Goal: Transaction & Acquisition: Purchase product/service

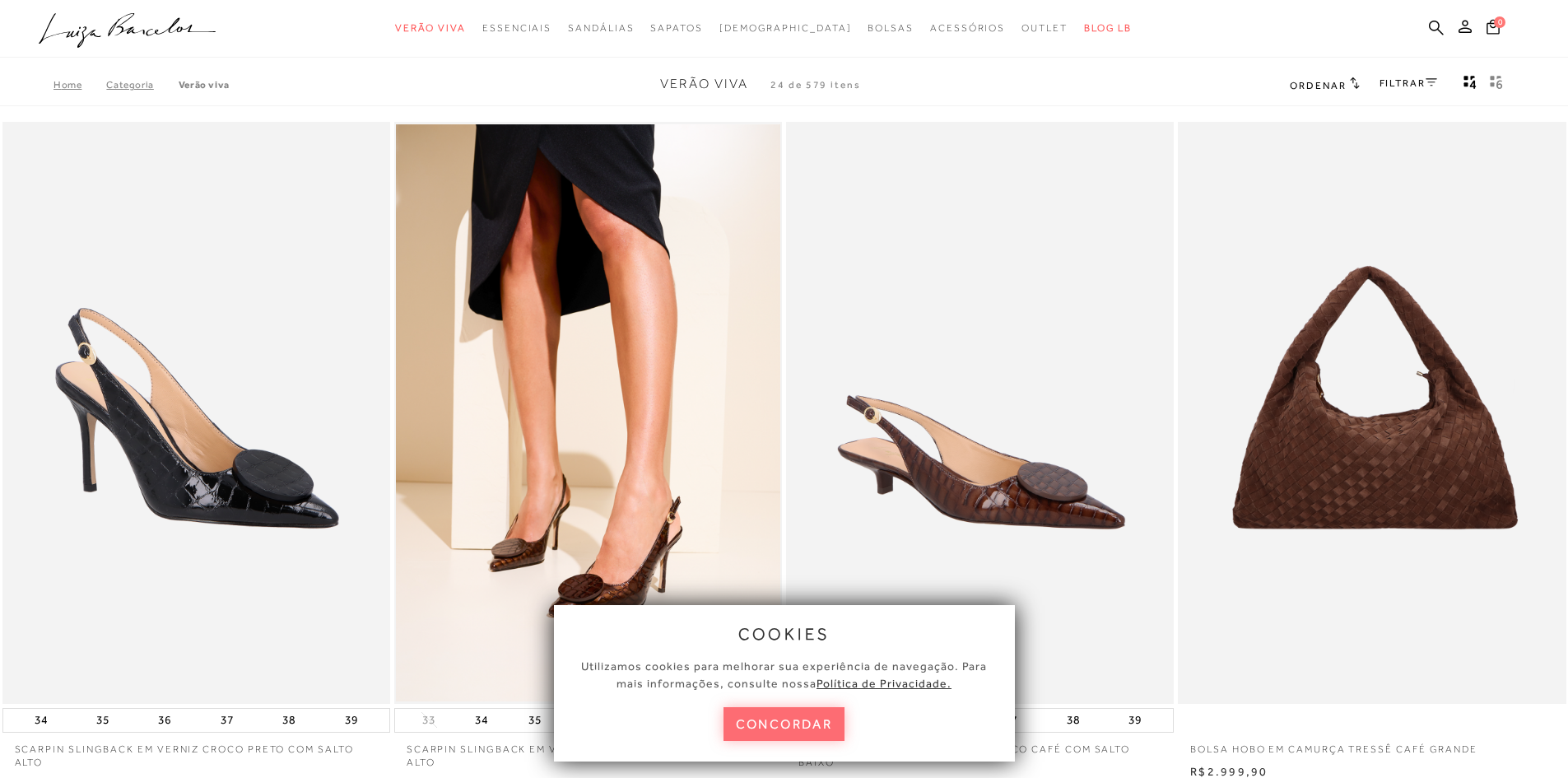
click at [788, 722] on button "concordar" at bounding box center [784, 724] width 121 height 34
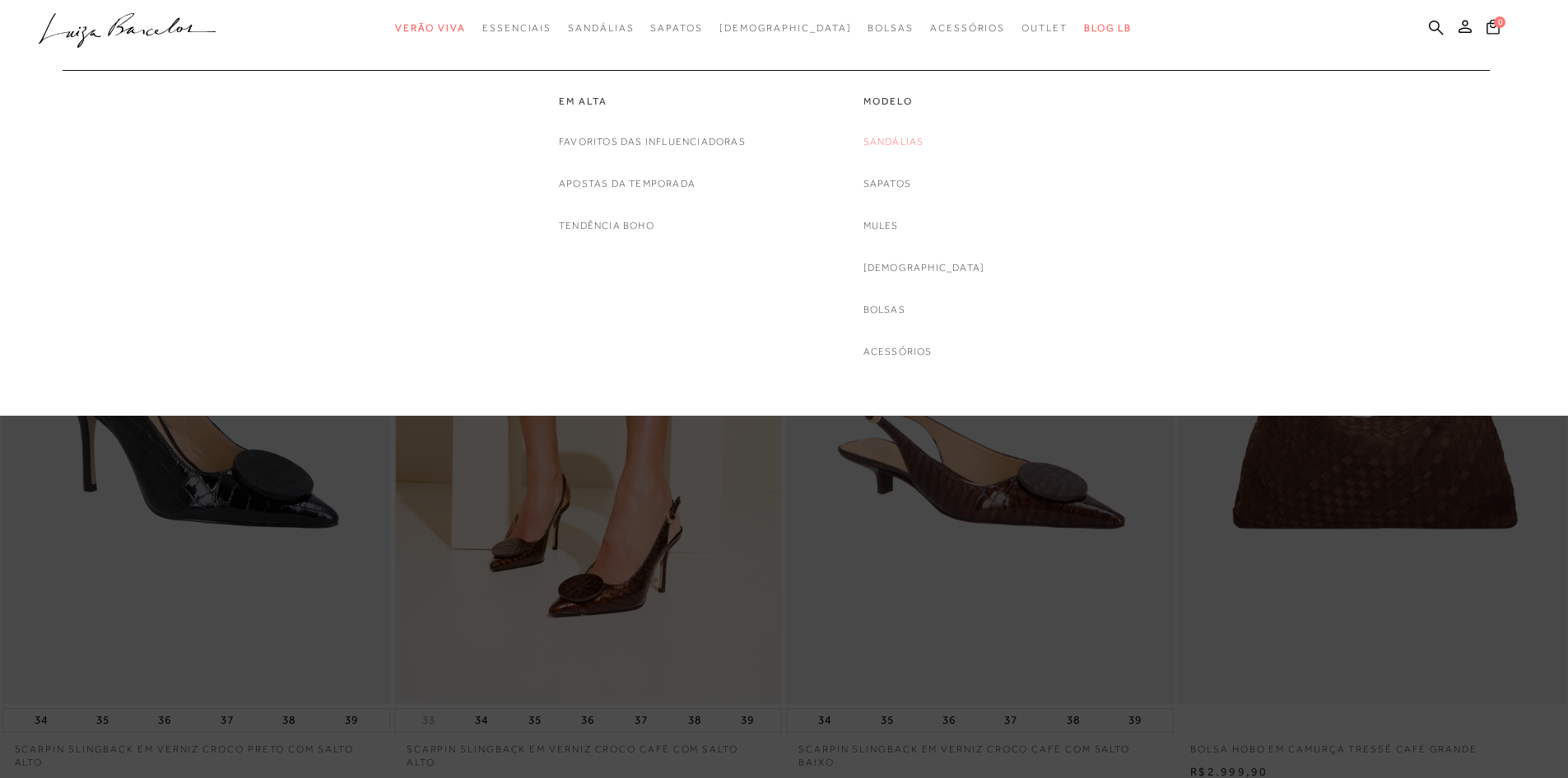
click at [920, 140] on link "Sandálias" at bounding box center [894, 141] width 61 height 17
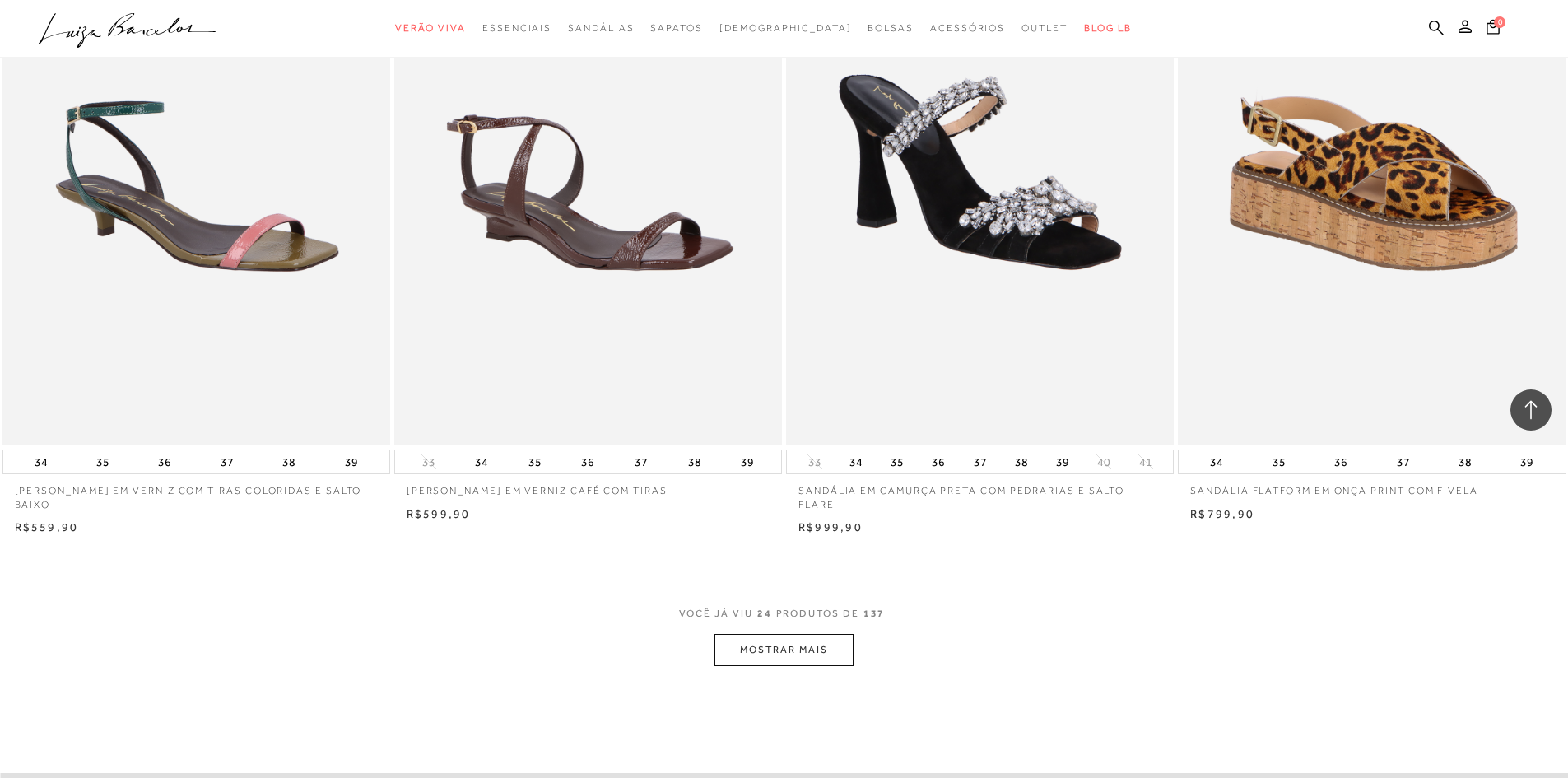
scroll to position [3868, 0]
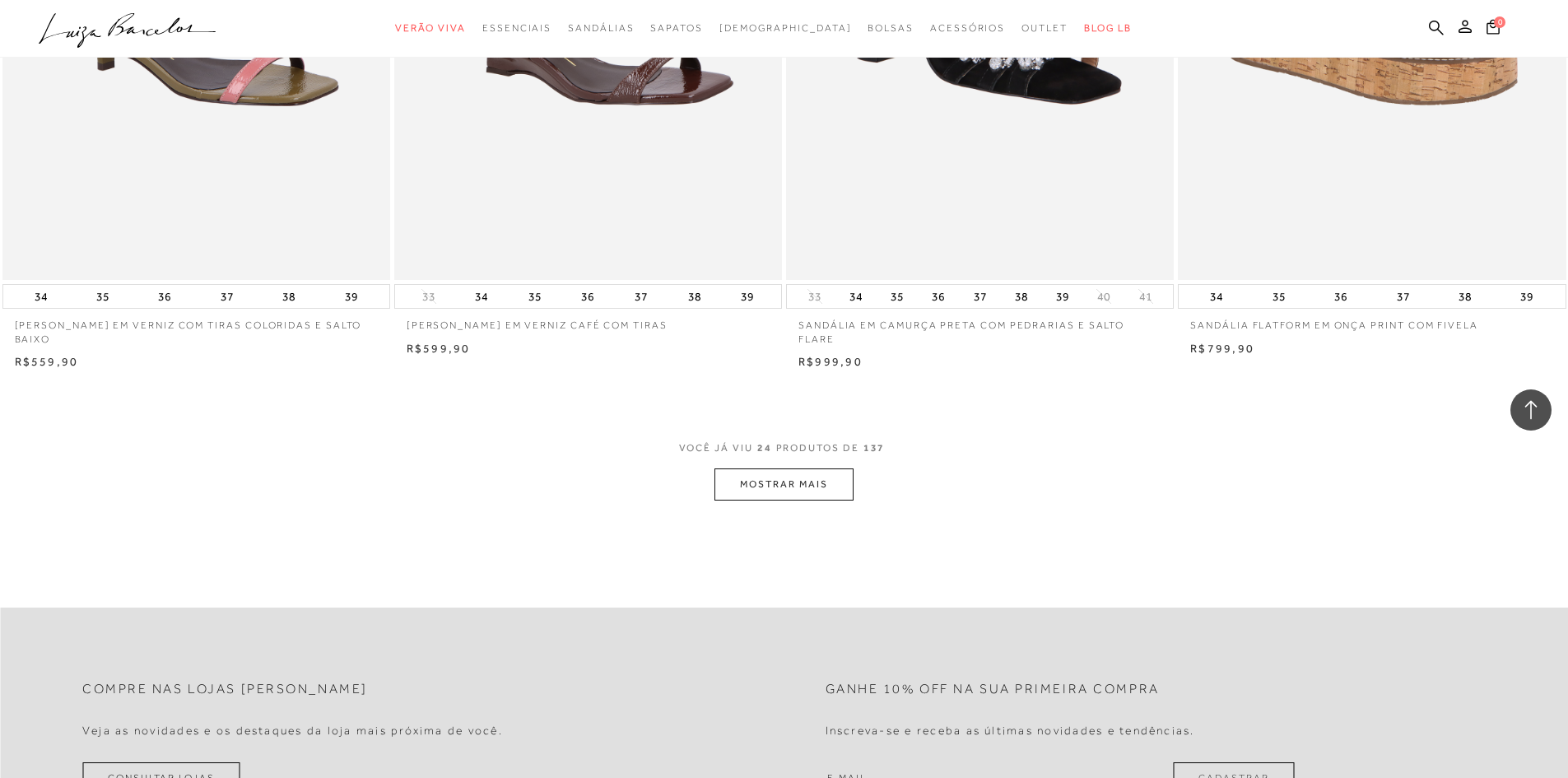
click at [808, 497] on button "MOSTRAR MAIS" at bounding box center [784, 485] width 139 height 32
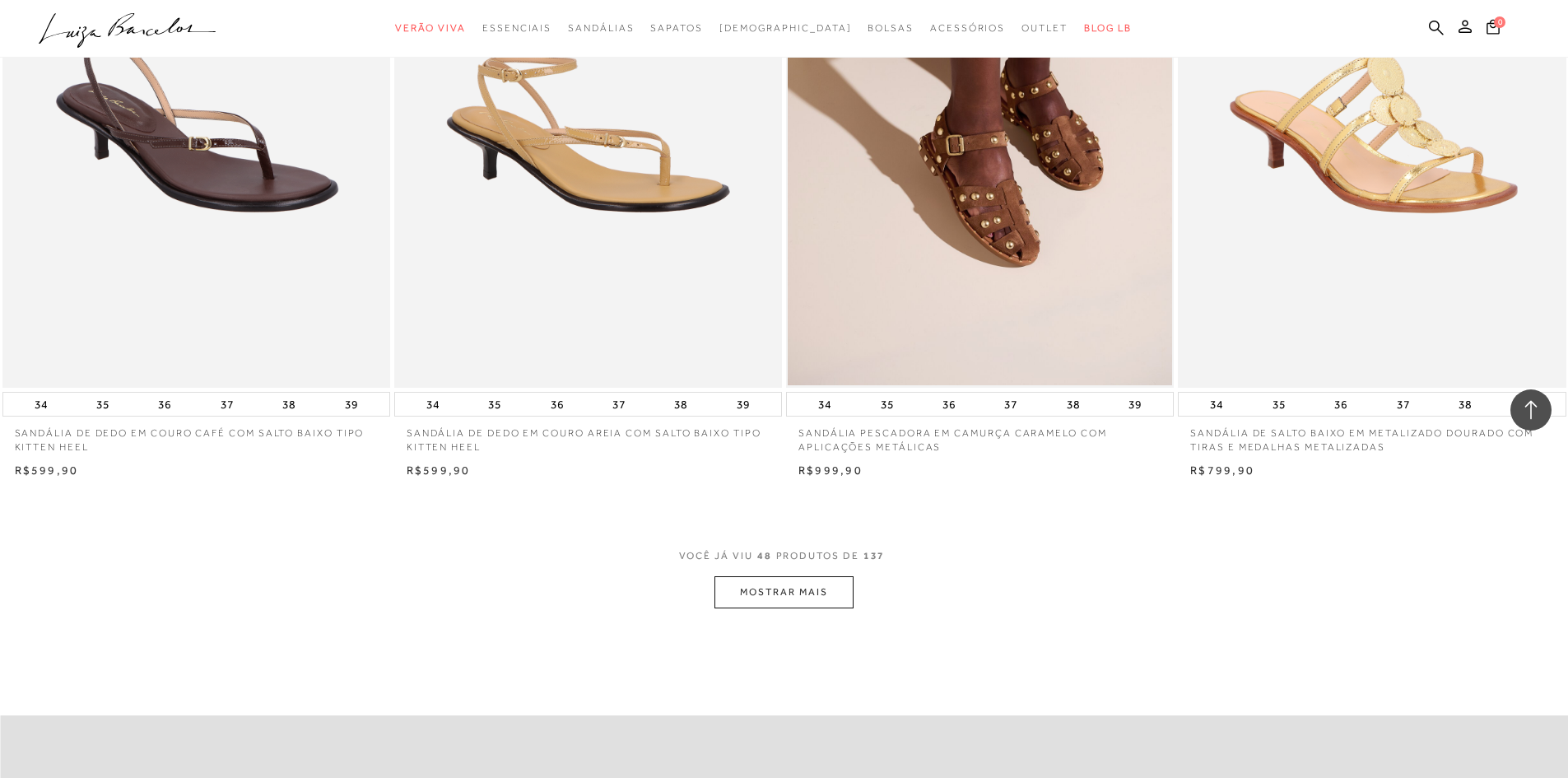
scroll to position [8147, 0]
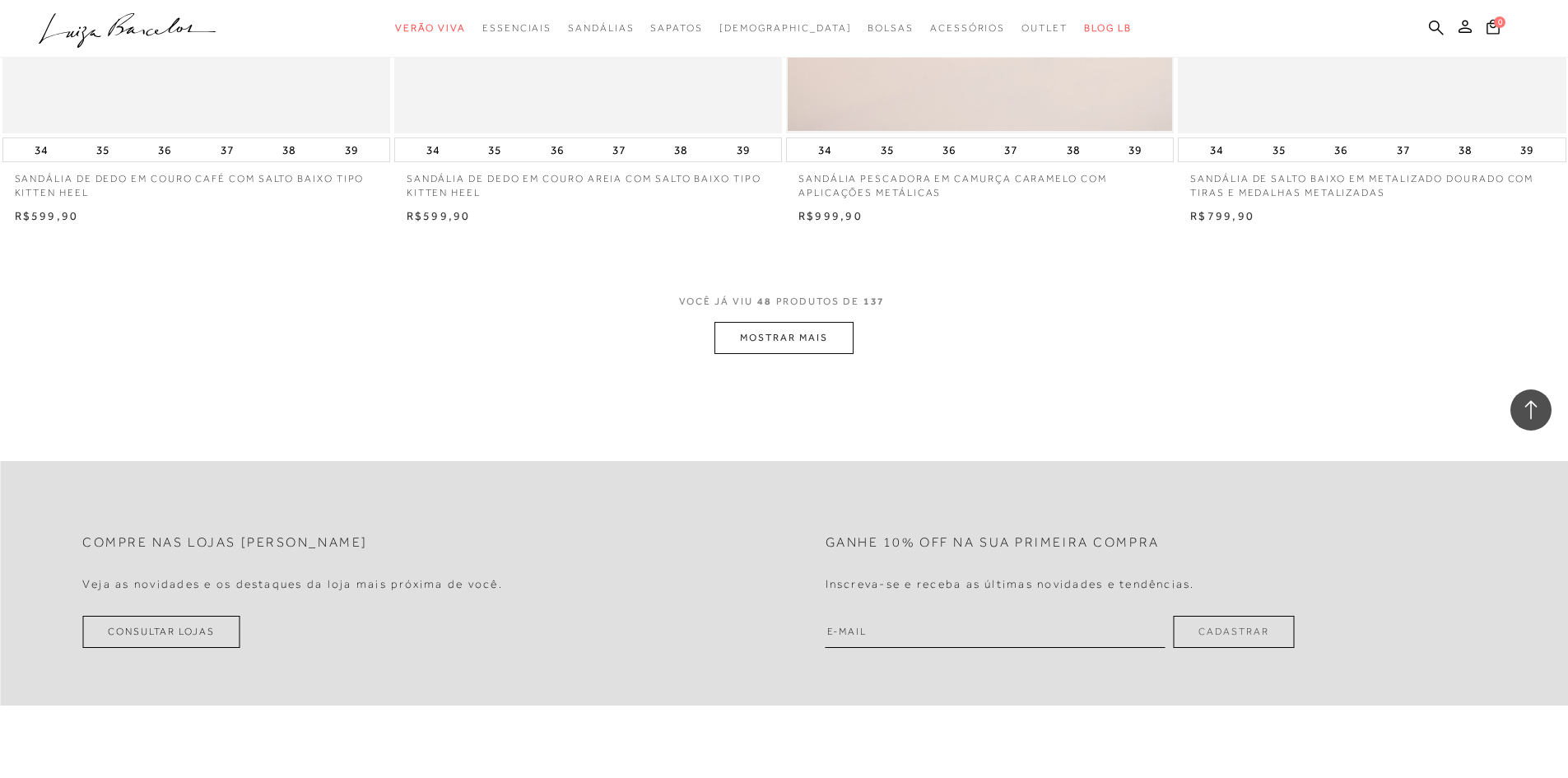
click at [779, 328] on button "MOSTRAR MAIS" at bounding box center [784, 338] width 139 height 32
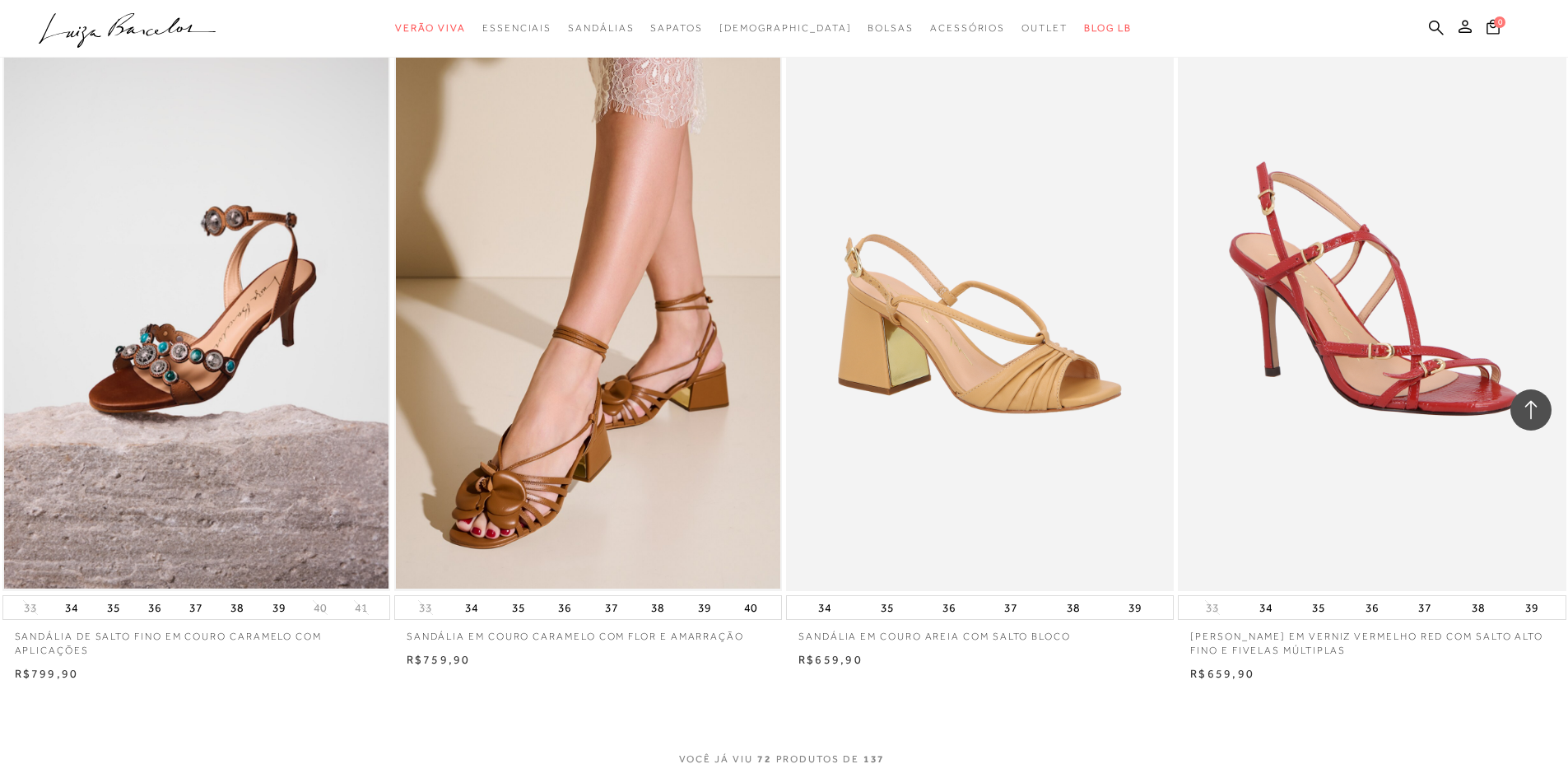
scroll to position [11851, 0]
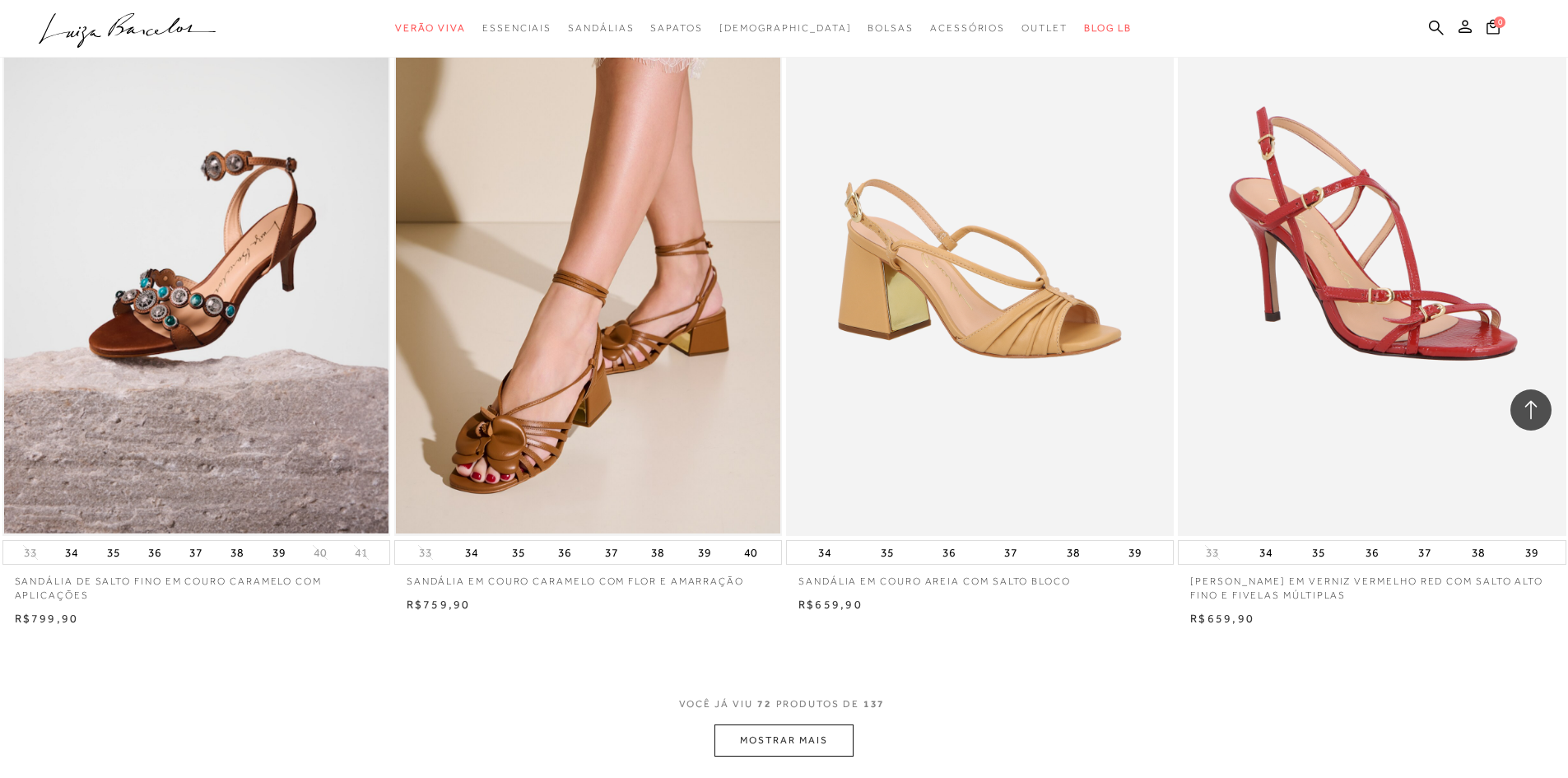
click at [792, 734] on button "MOSTRAR MAIS" at bounding box center [784, 740] width 139 height 32
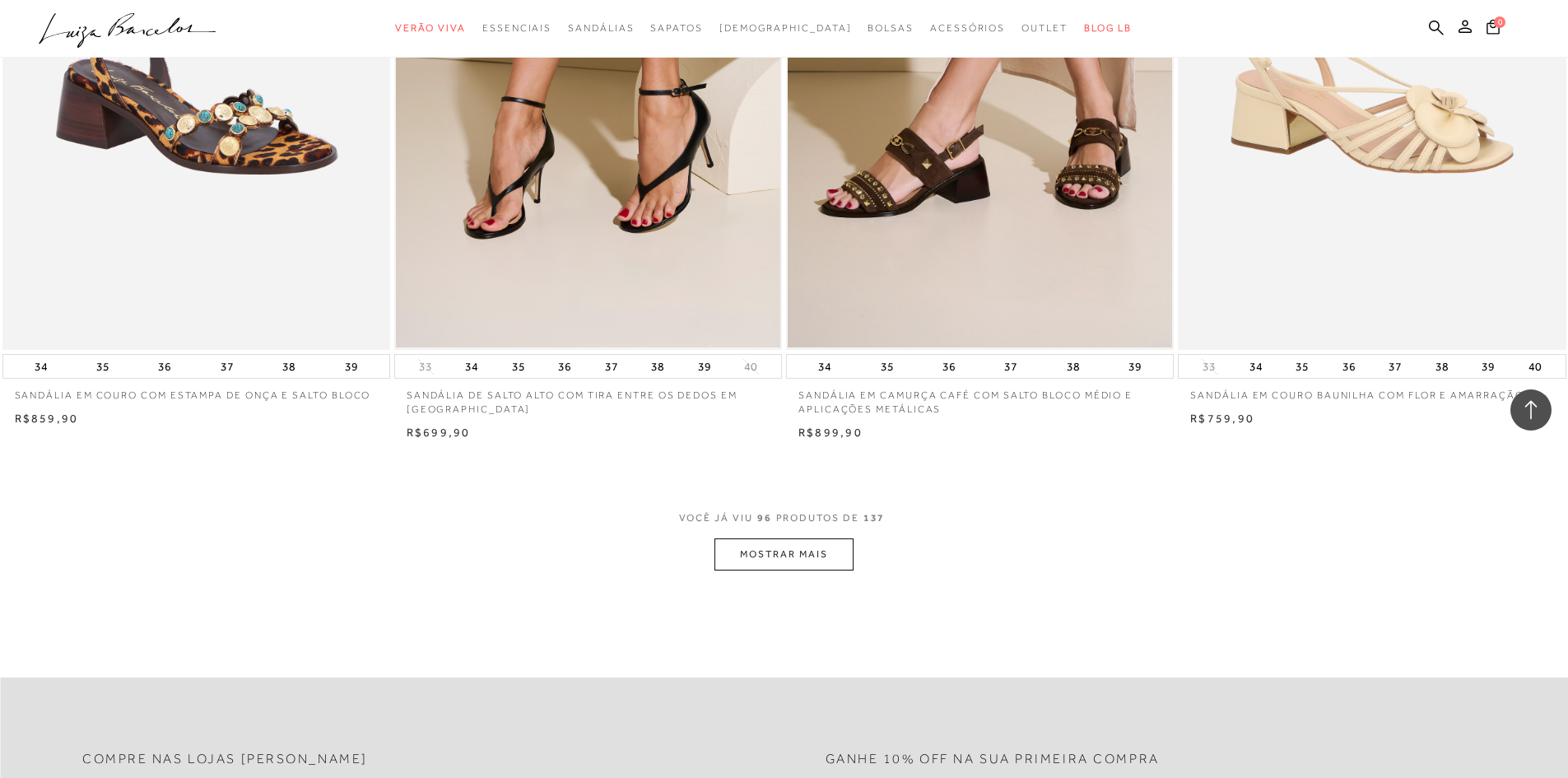
scroll to position [16212, 0]
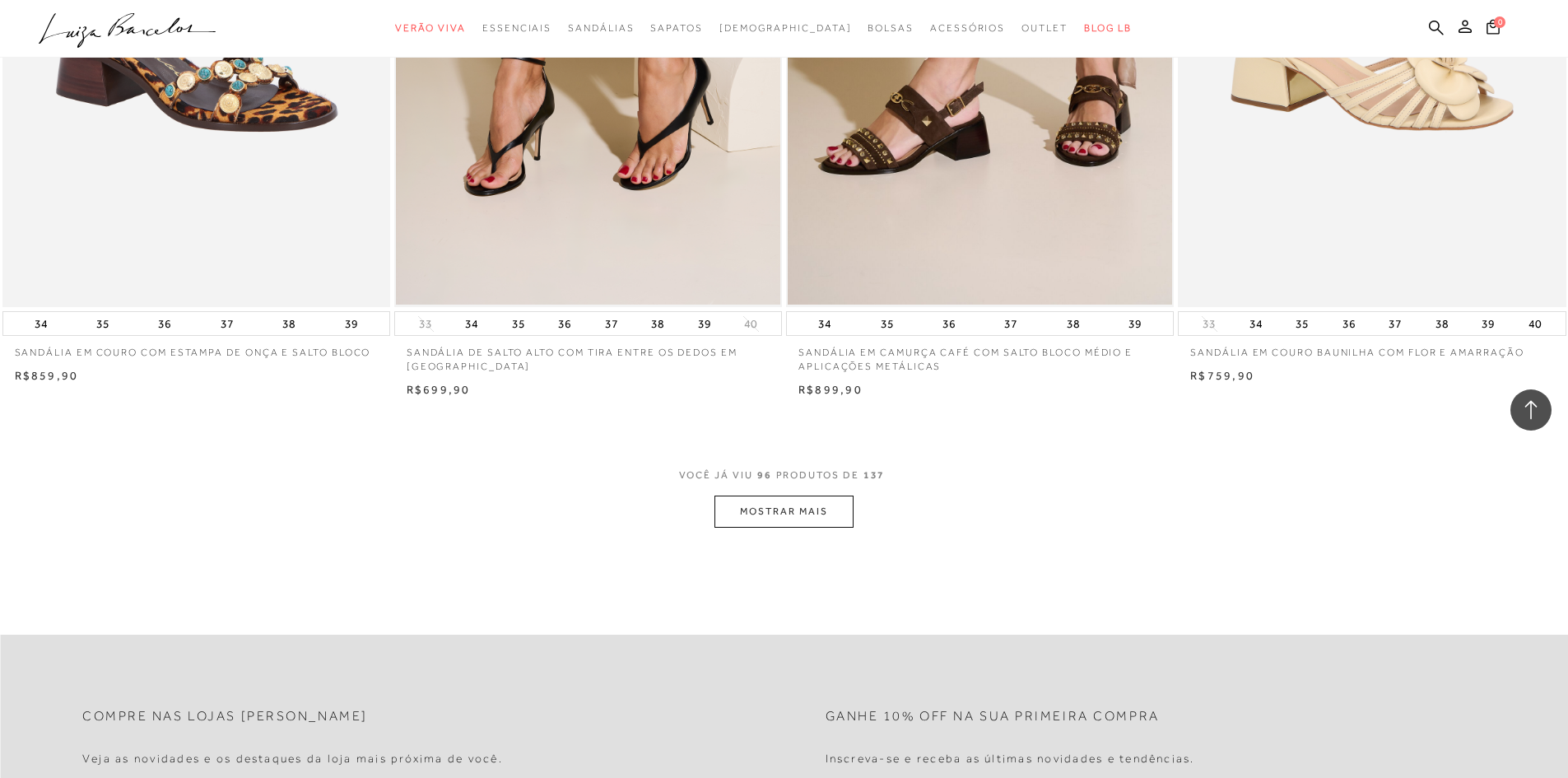
click at [820, 506] on button "MOSTRAR MAIS" at bounding box center [784, 512] width 139 height 32
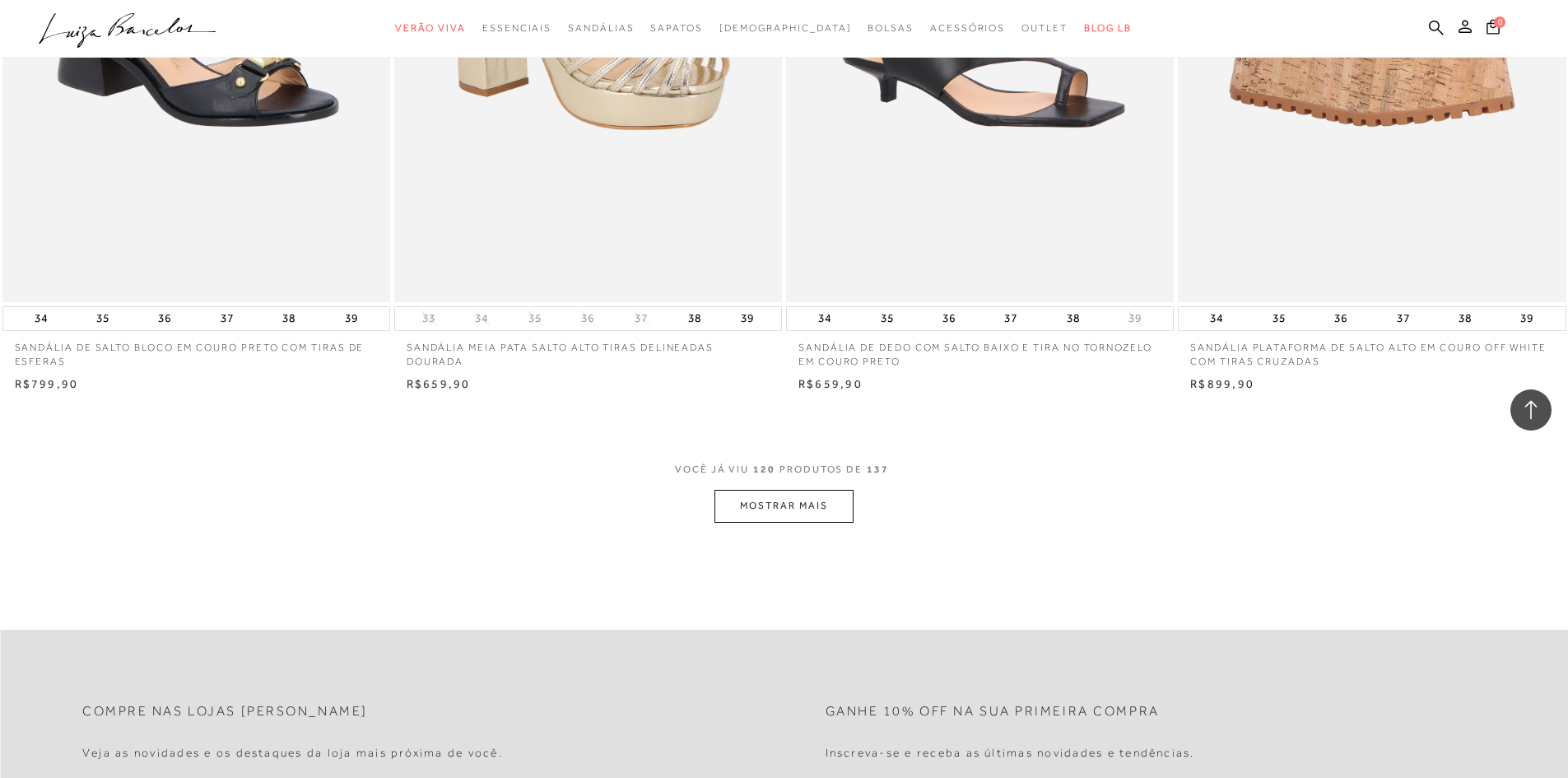
scroll to position [20492, 0]
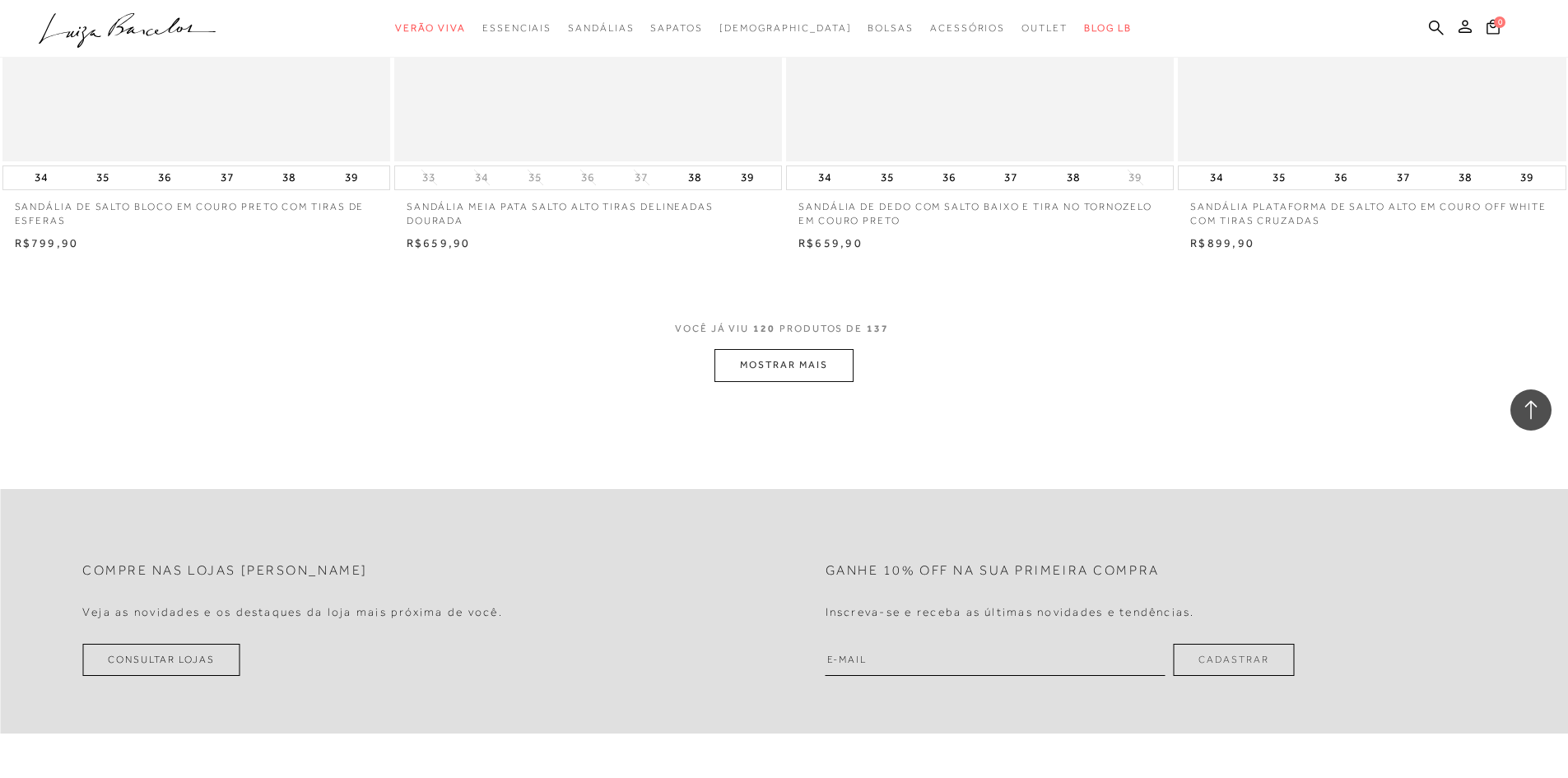
click at [809, 348] on span "VOCÊ JÁ VIU 120 PRODUTOS DE 137" at bounding box center [784, 334] width 218 height 30
click at [809, 359] on button "MOSTRAR MAIS" at bounding box center [784, 365] width 139 height 32
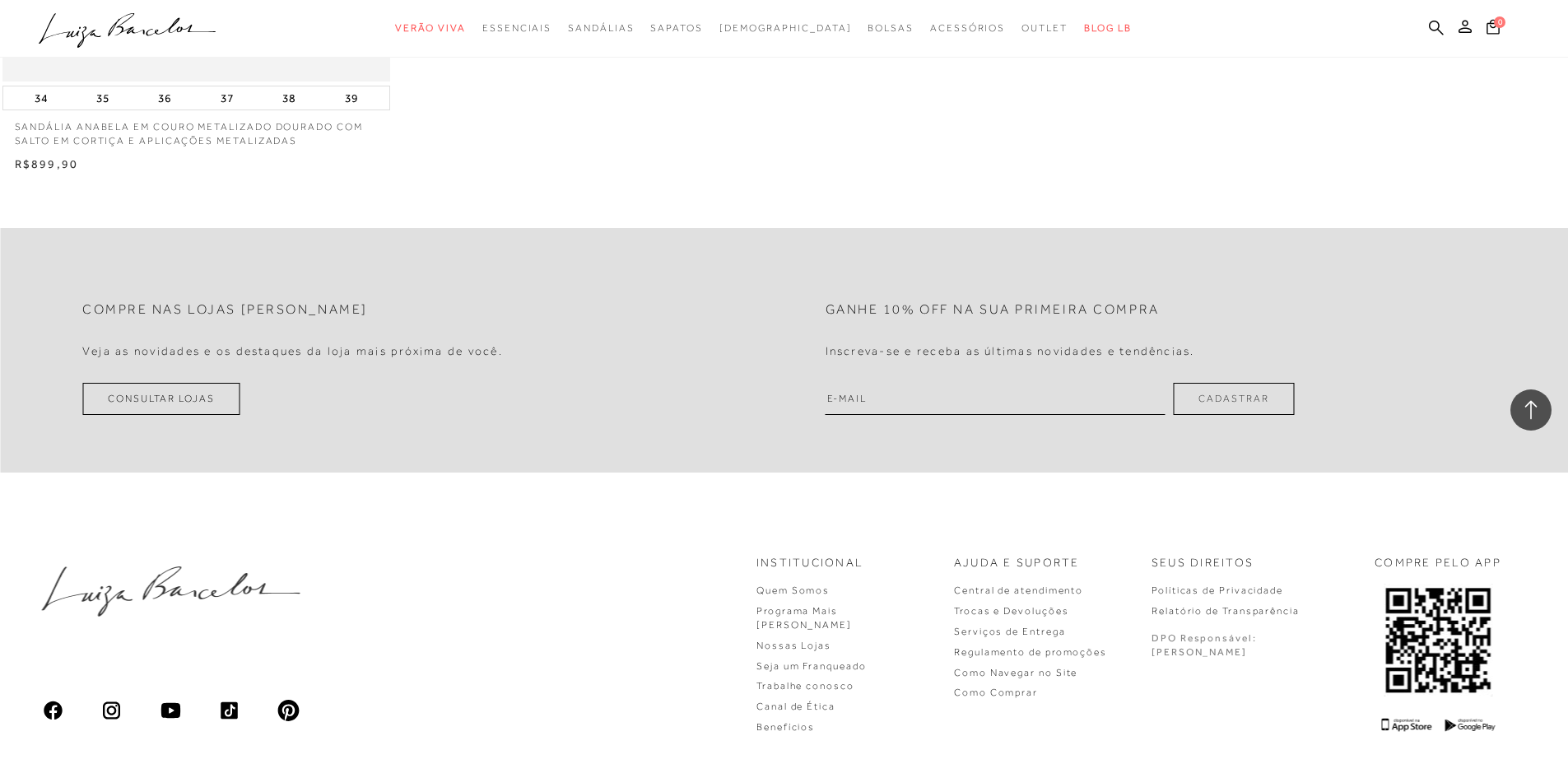
scroll to position [24078, 0]
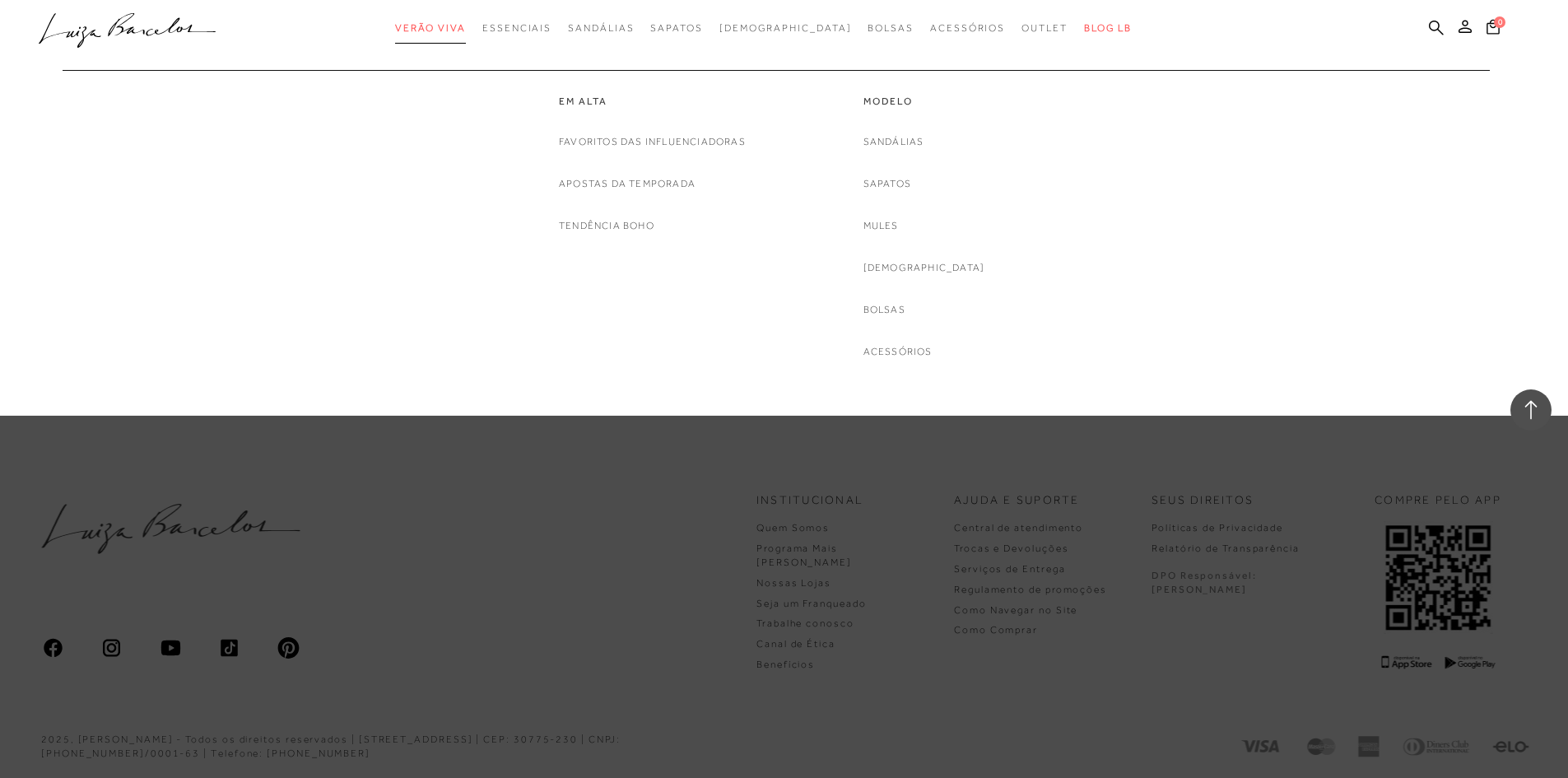
click at [466, 28] on span "Verão Viva" at bounding box center [430, 28] width 71 height 12
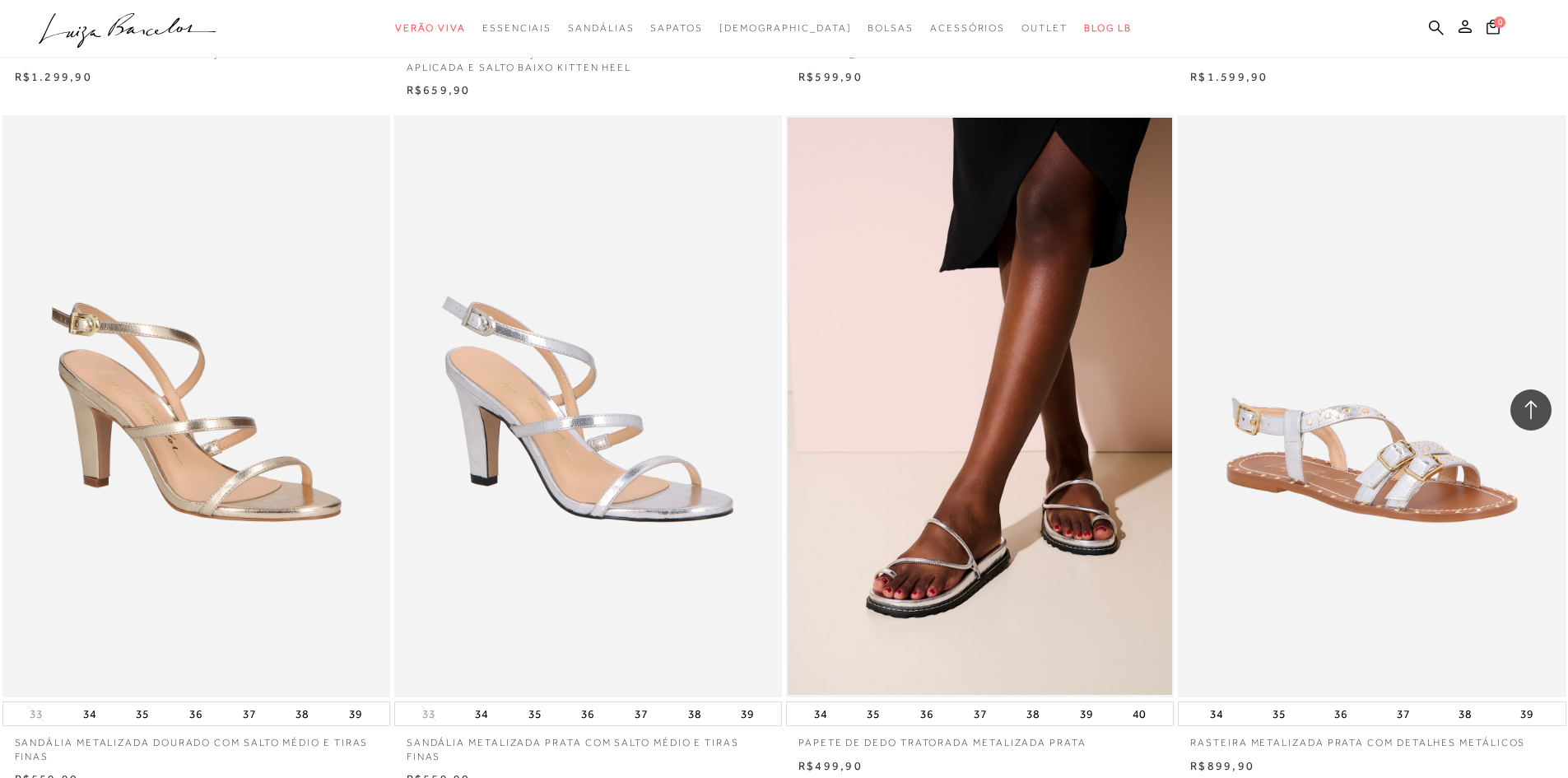
scroll to position [3456, 0]
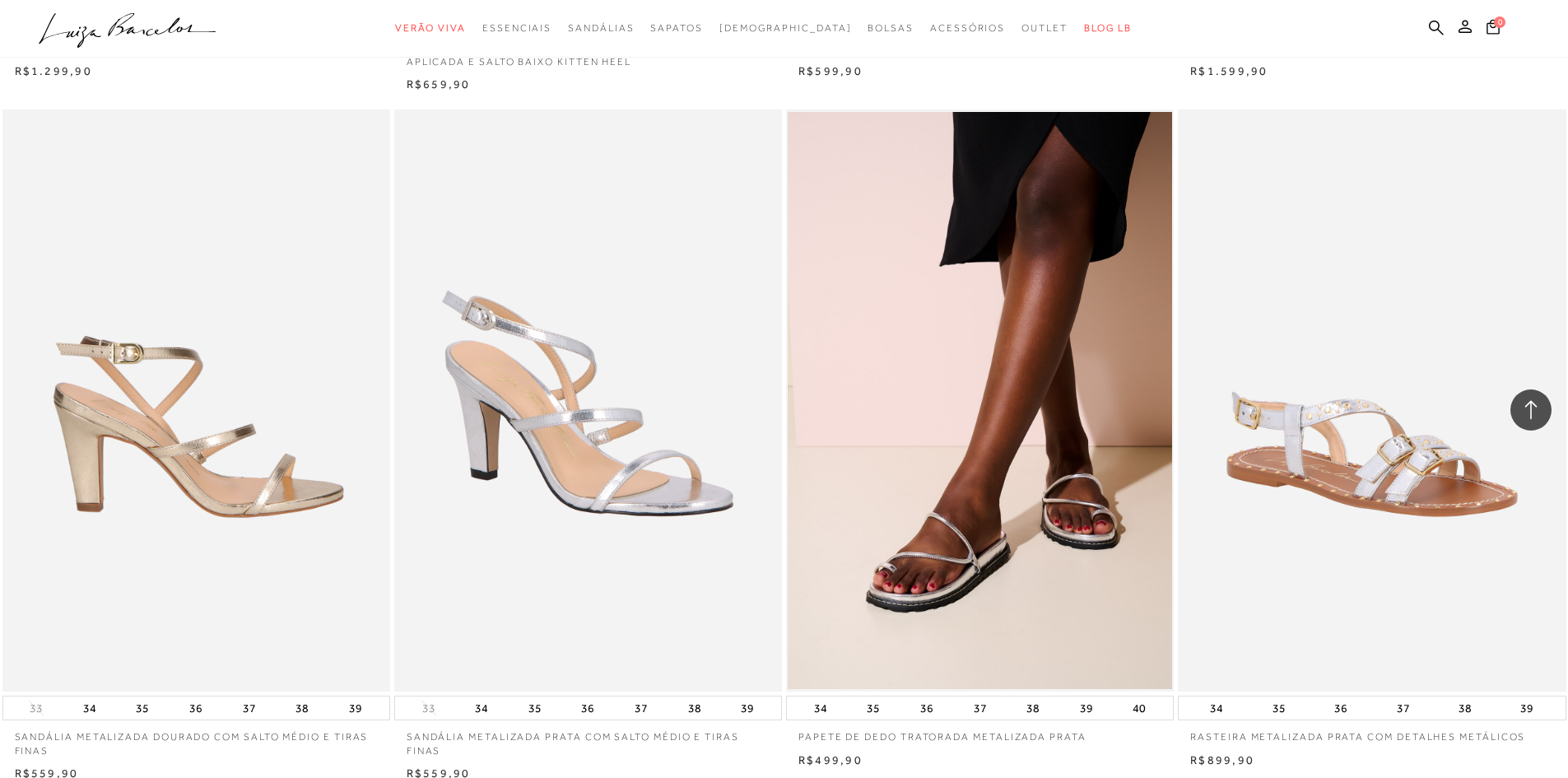
click at [130, 450] on img at bounding box center [197, 400] width 386 height 582
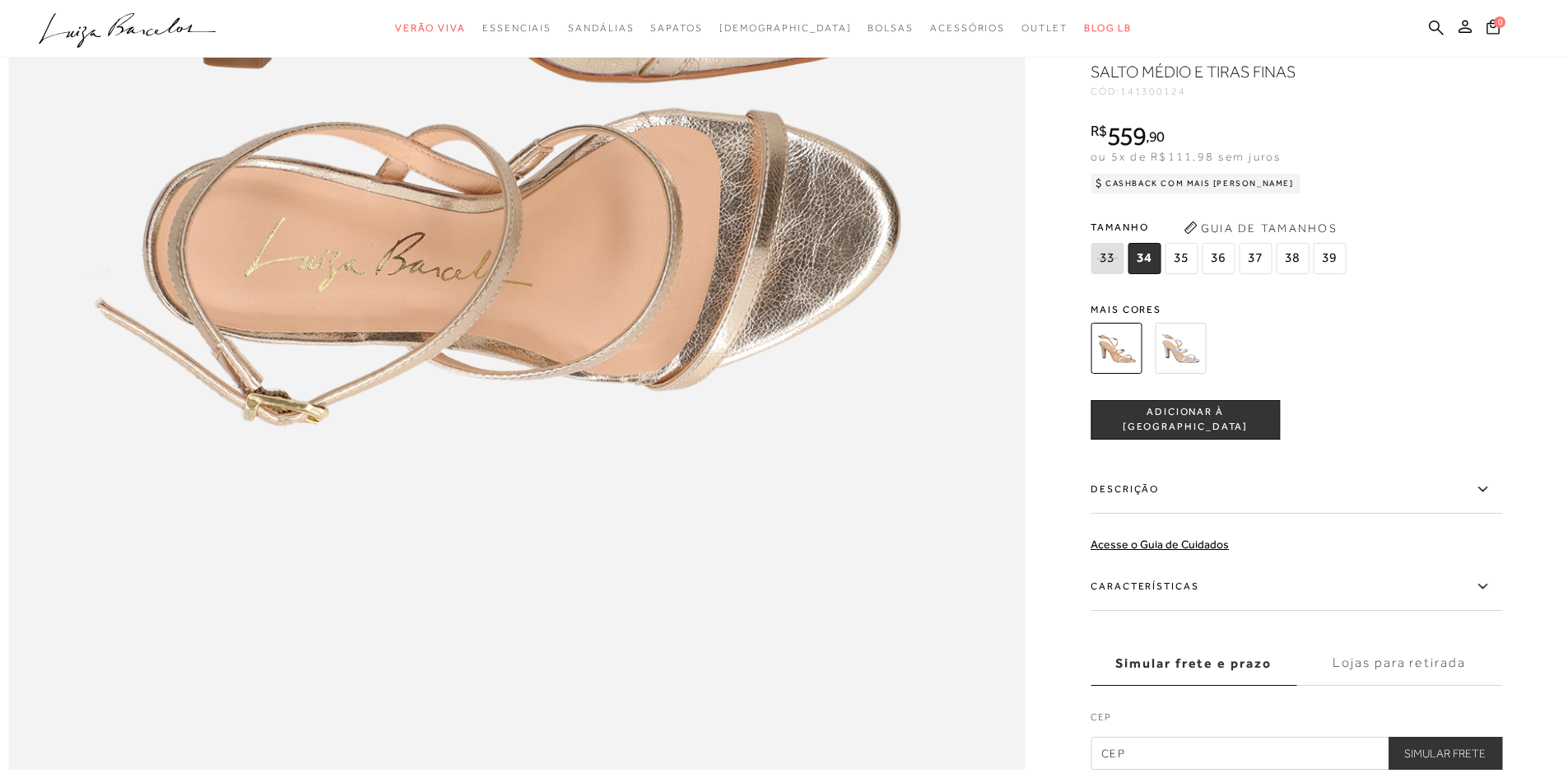
scroll to position [2140, 0]
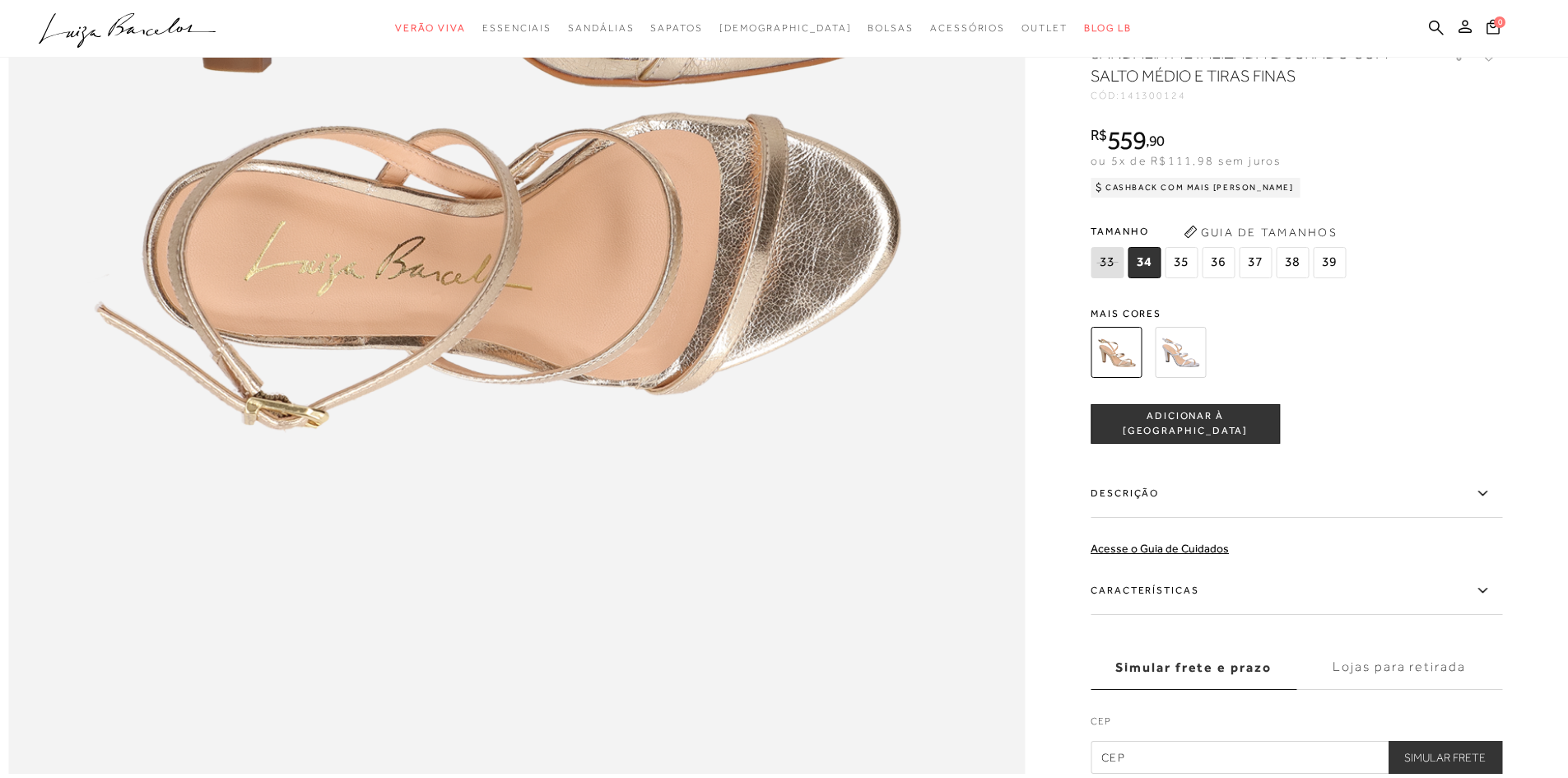
click at [1176, 614] on label "Características" at bounding box center [1295, 590] width 411 height 48
click at [0, 0] on input "Características" at bounding box center [0, 0] width 0 height 0
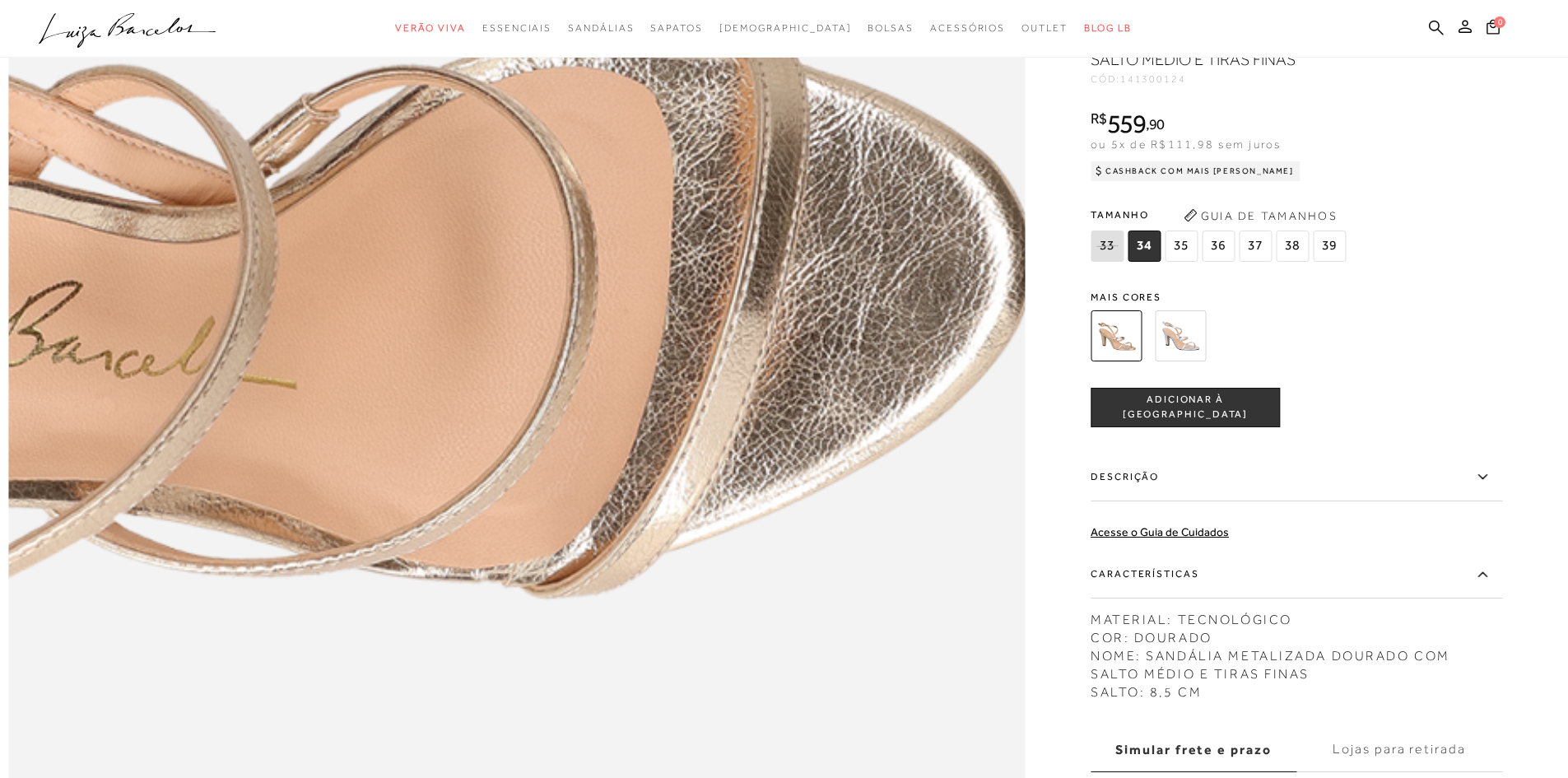
scroll to position [1975, 0]
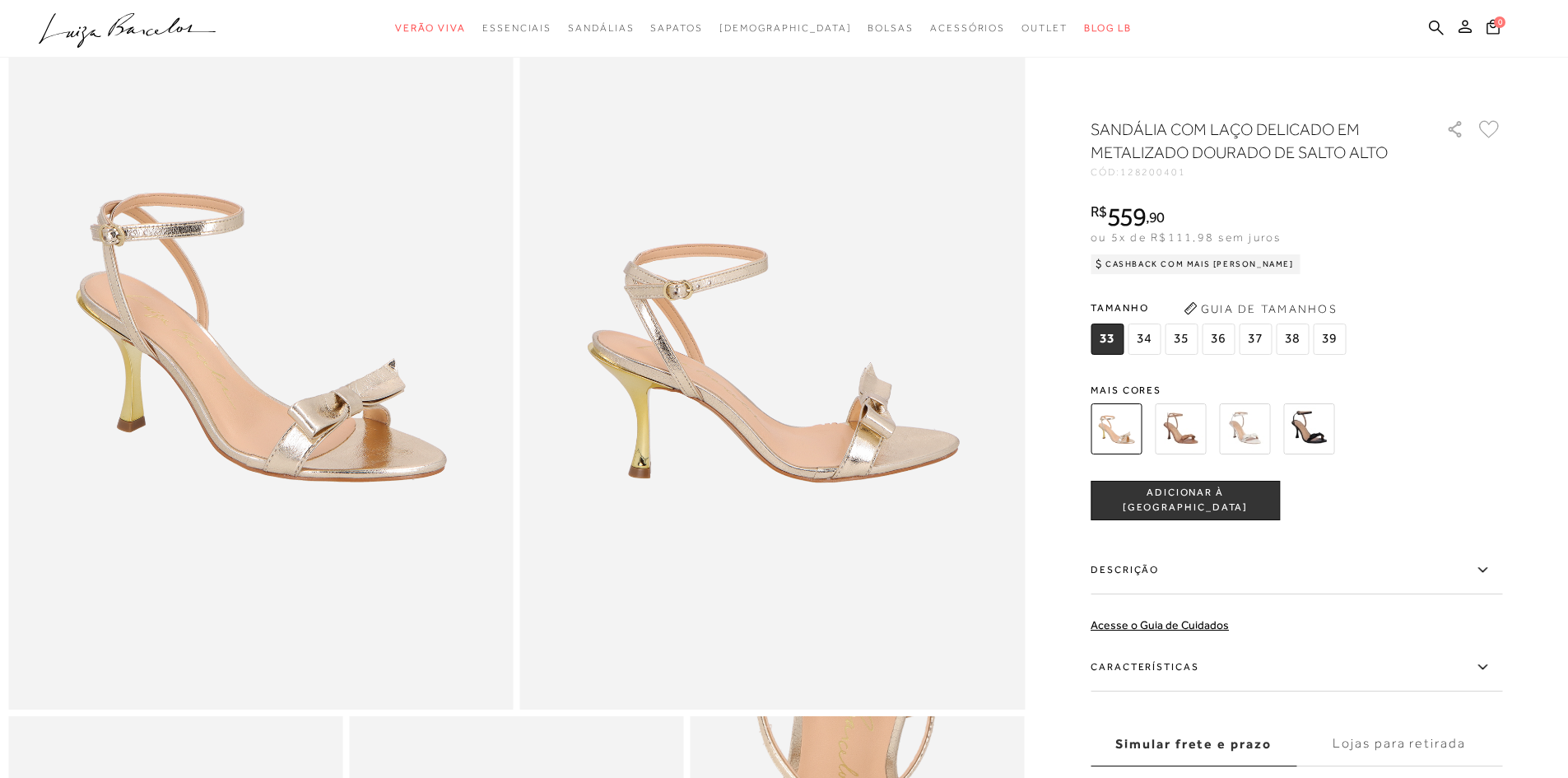
click at [1196, 657] on label "Características" at bounding box center [1295, 667] width 411 height 48
click at [0, 0] on input "Características" at bounding box center [0, 0] width 0 height 0
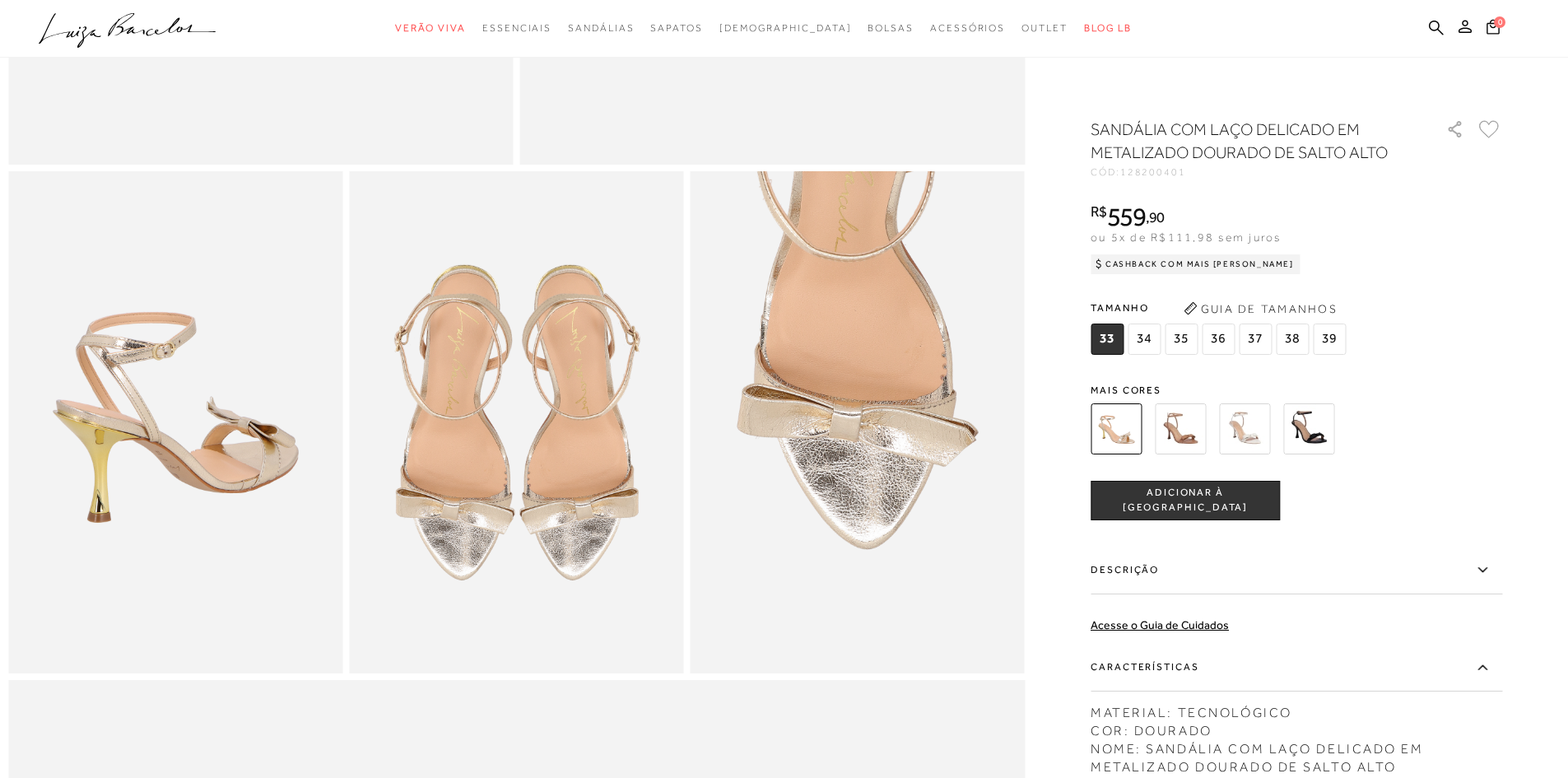
scroll to position [716, 0]
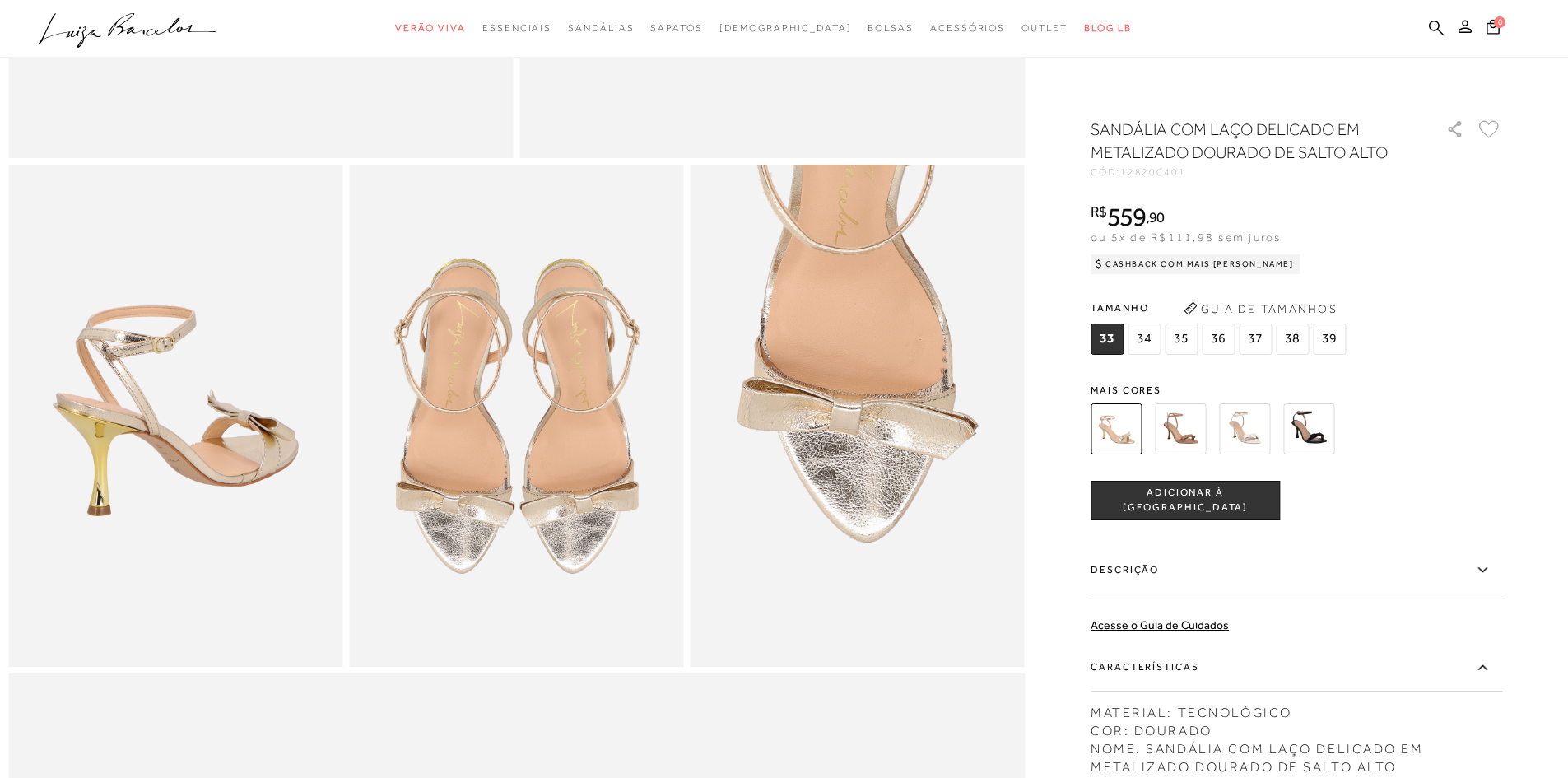
click at [1150, 571] on label "Descrição" at bounding box center [1295, 570] width 411 height 48
click at [0, 0] on input "Descrição" at bounding box center [0, 0] width 0 height 0
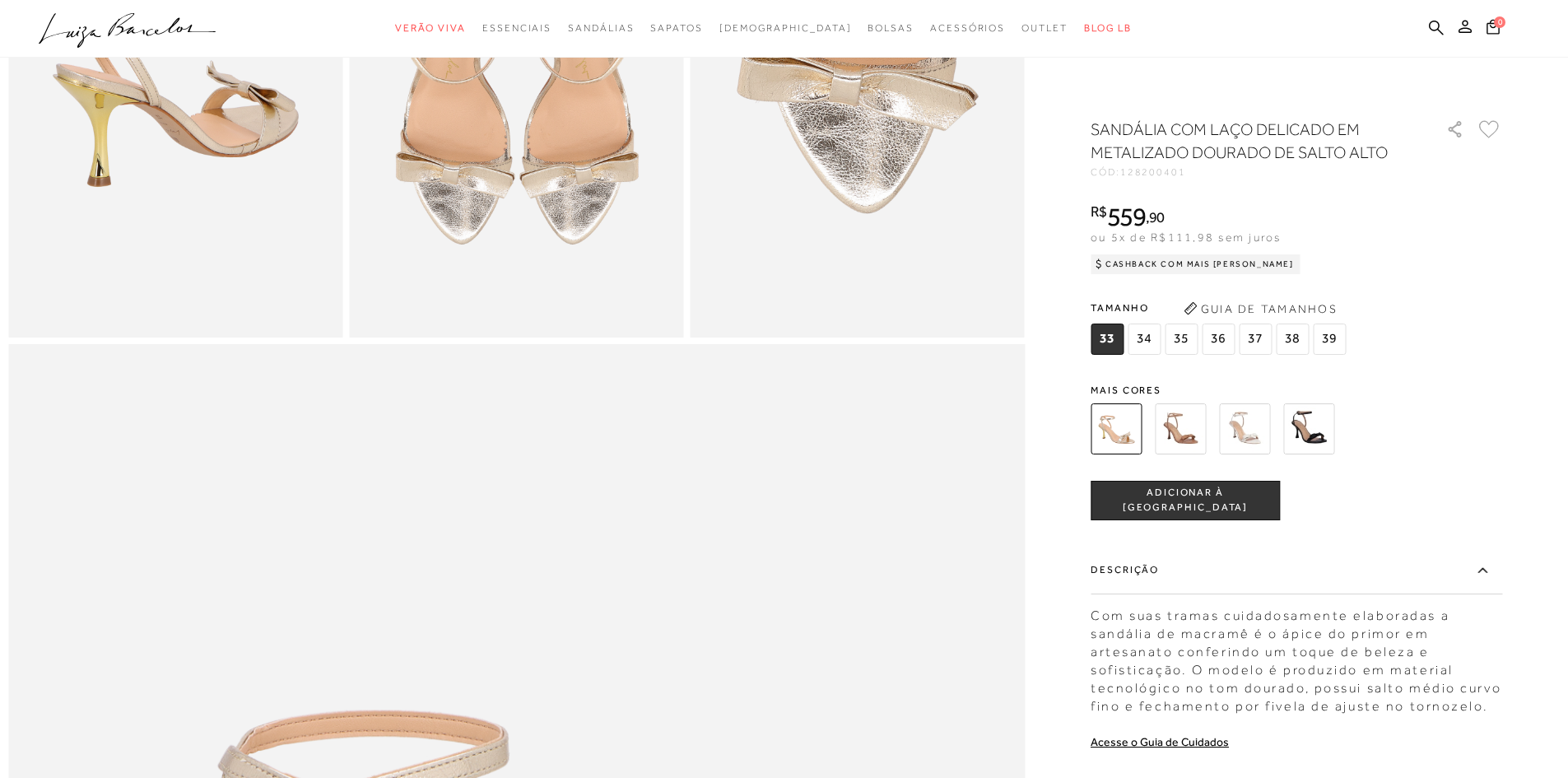
scroll to position [634, 0]
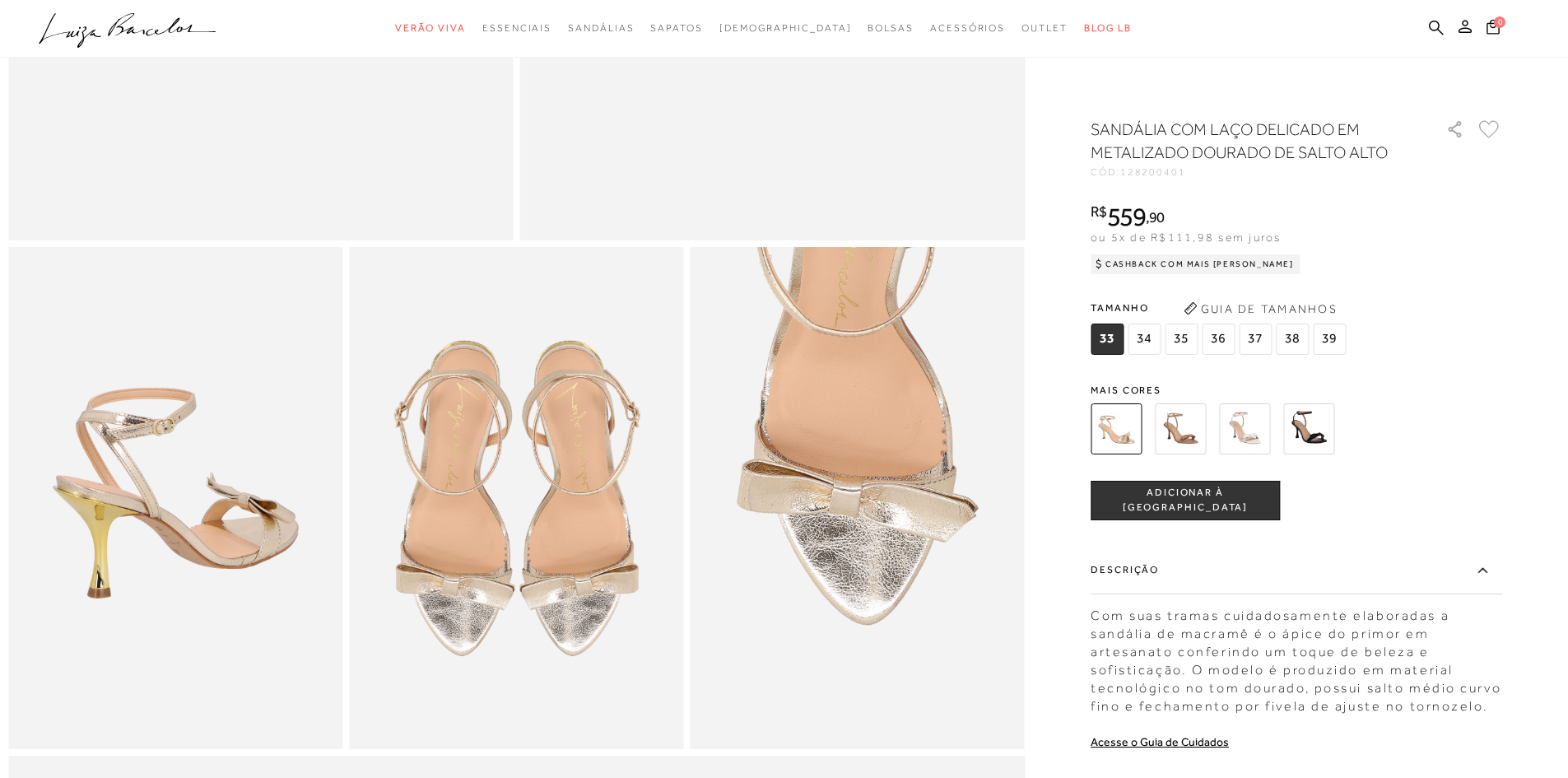
click at [1496, 436] on div at bounding box center [1295, 429] width 411 height 61
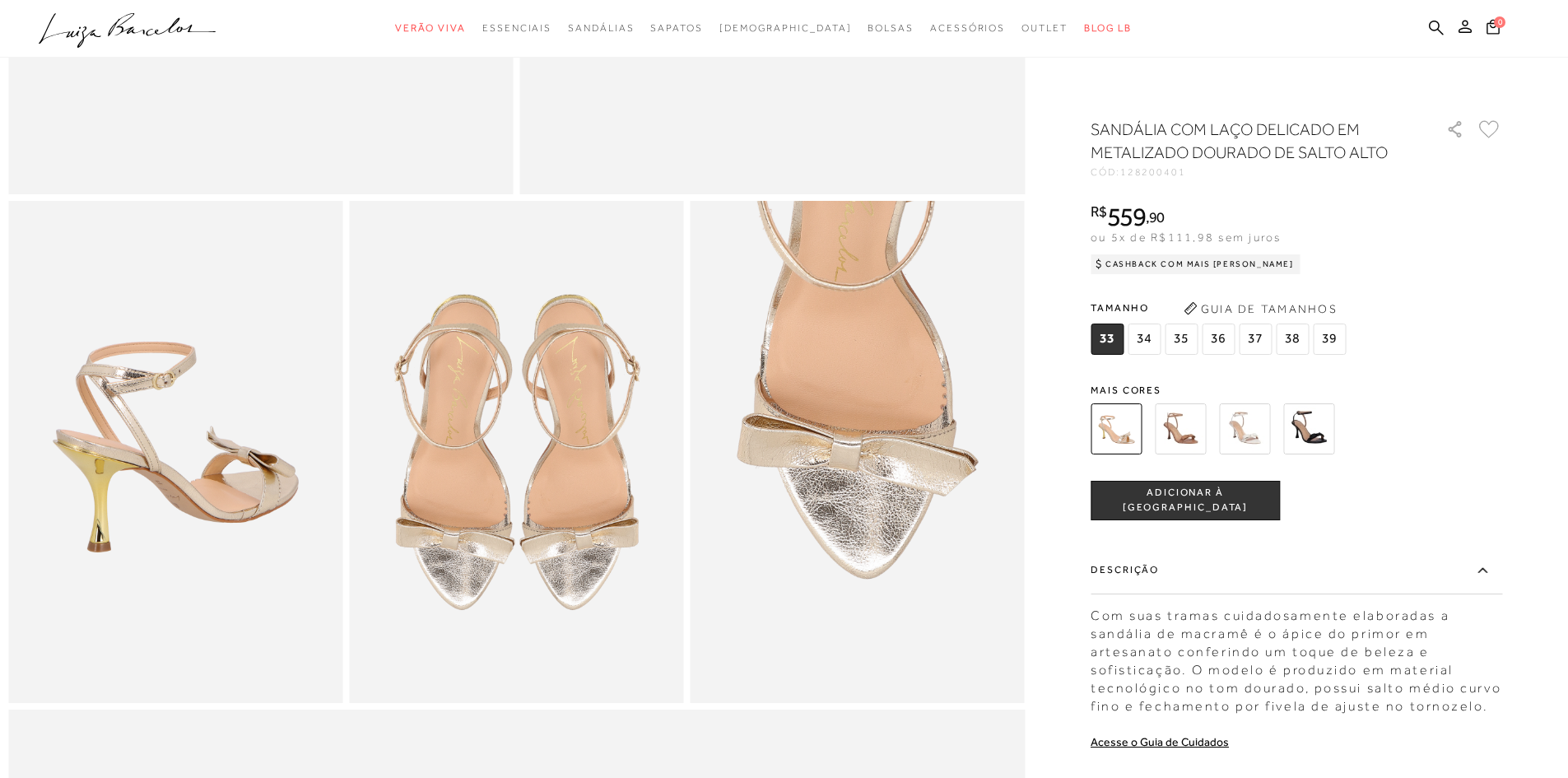
scroll to position [799, 0]
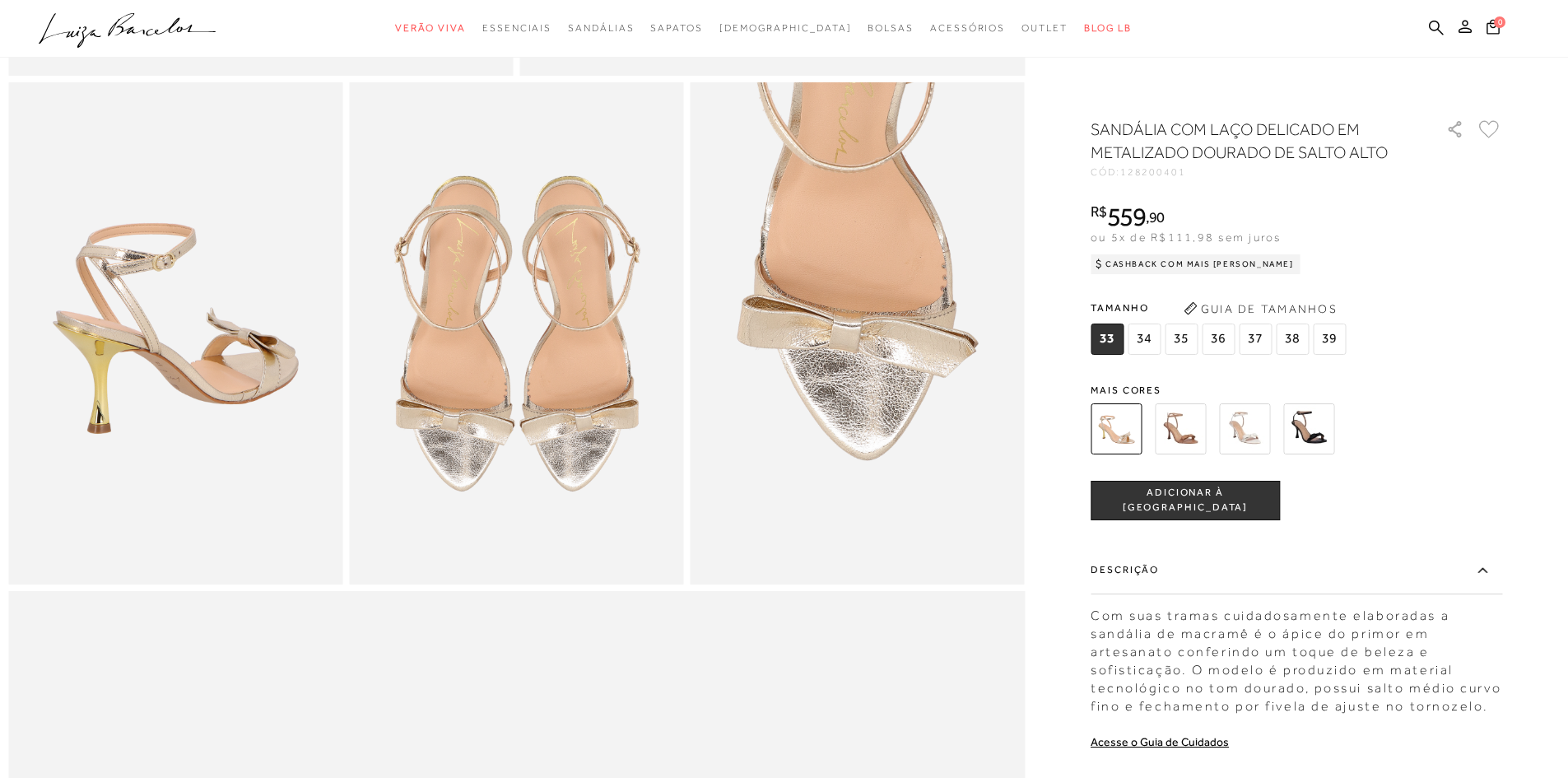
click at [1482, 567] on icon at bounding box center [1483, 569] width 20 height 21
click at [0, 0] on input "Descrição" at bounding box center [0, 0] width 0 height 0
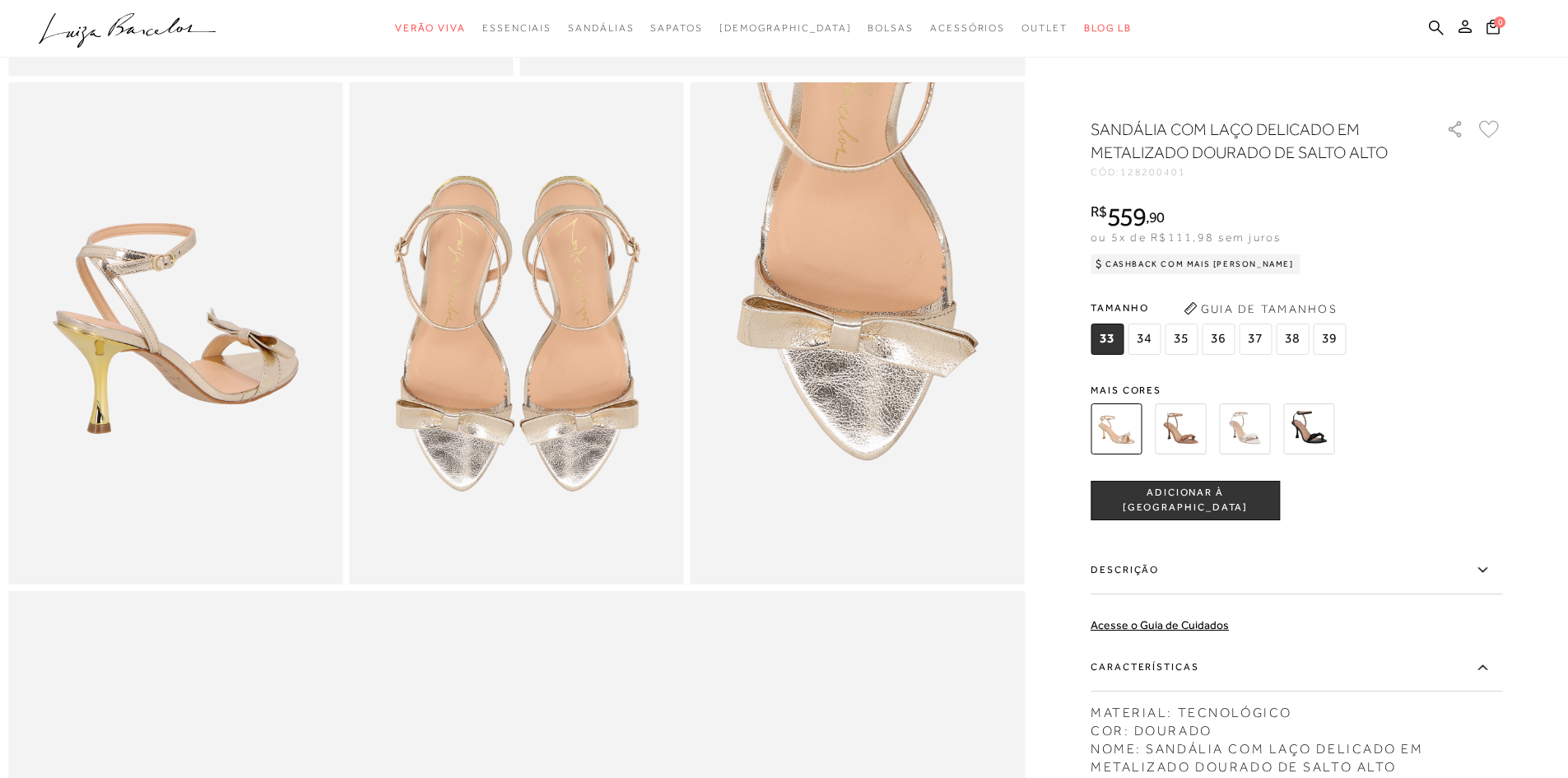
click at [1491, 661] on icon at bounding box center [1483, 666] width 20 height 21
click at [0, 0] on input "Características" at bounding box center [0, 0] width 0 height 0
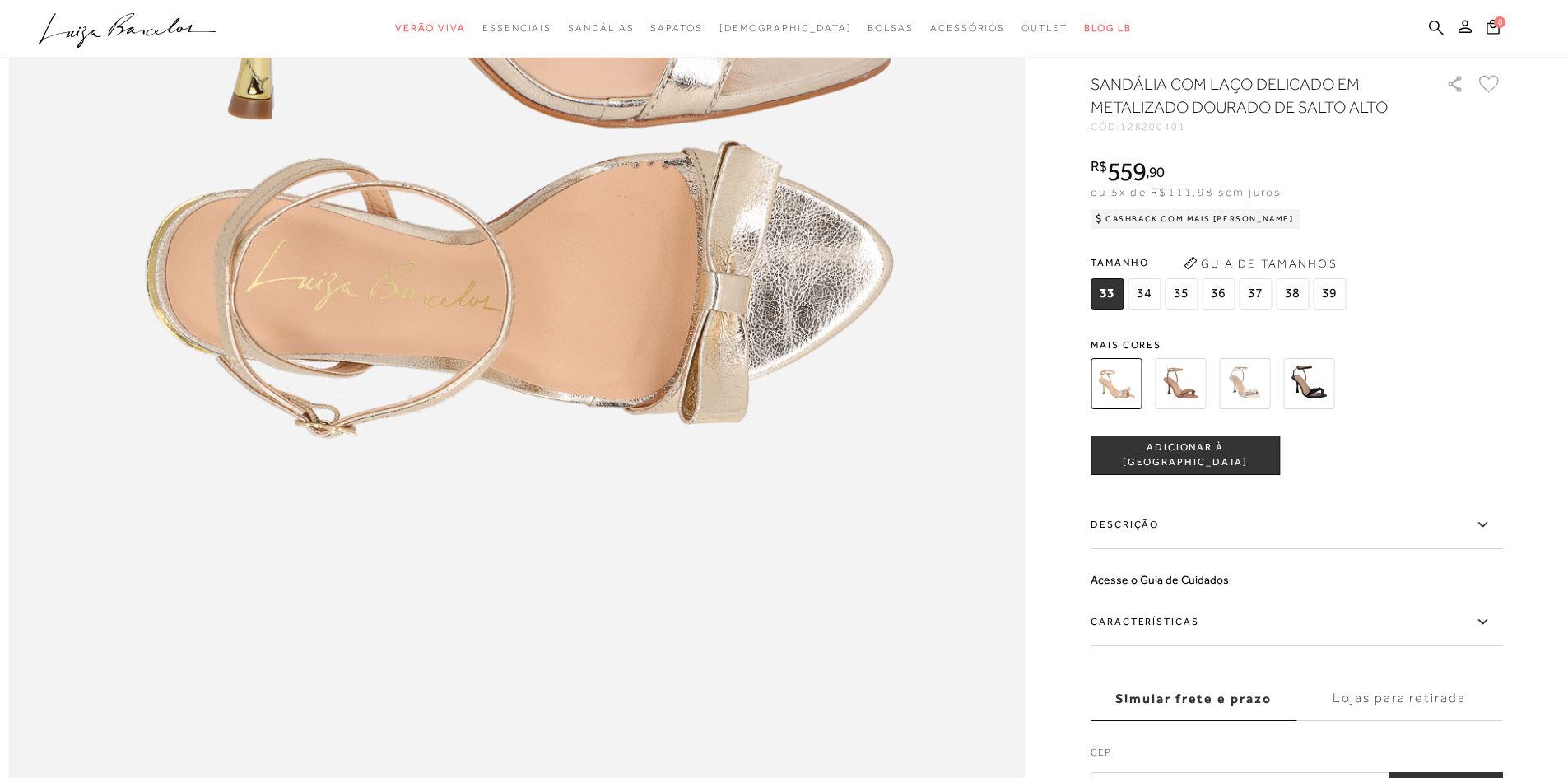
scroll to position [2520, 0]
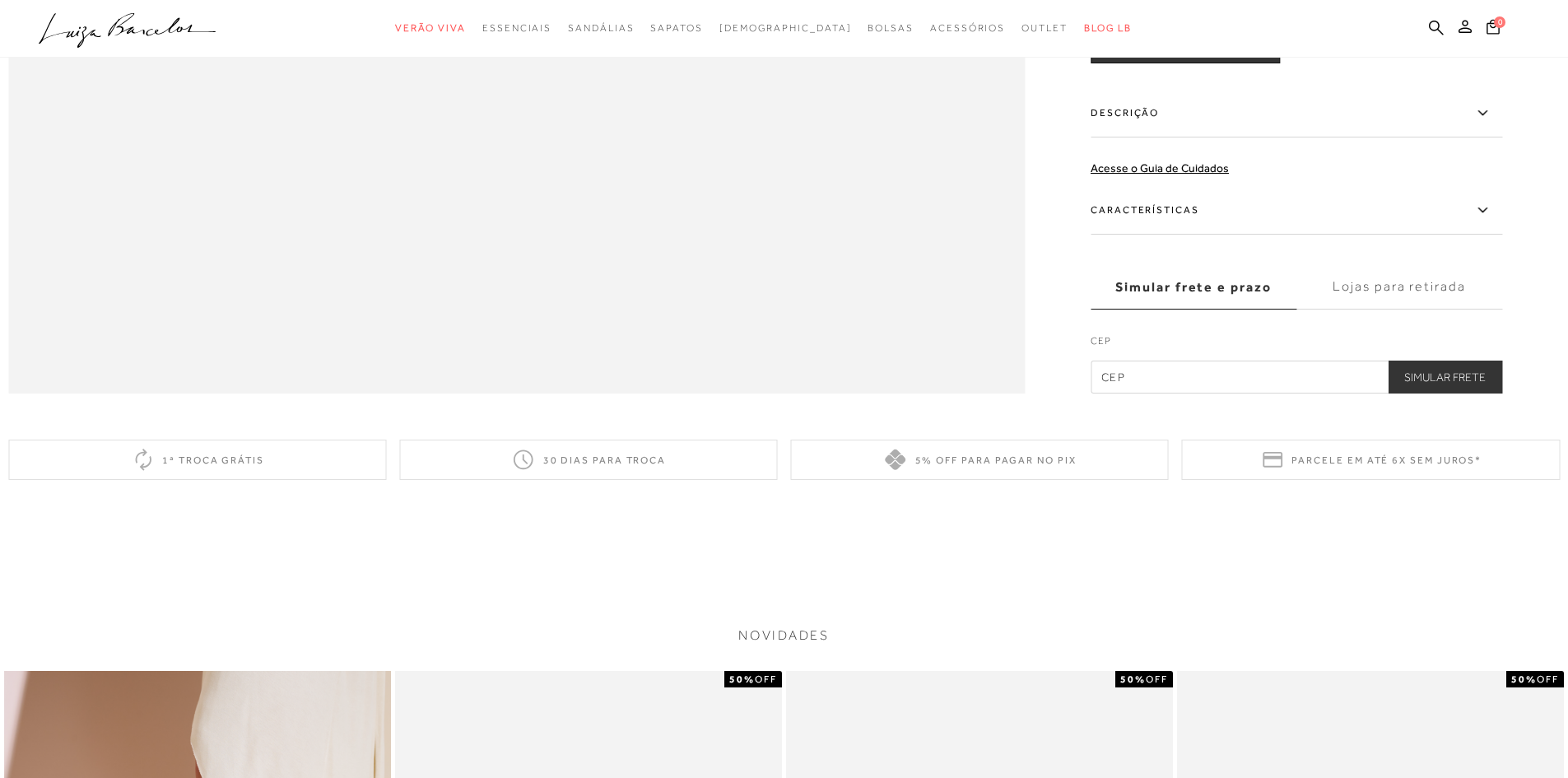
click at [1486, 220] on icon at bounding box center [1483, 210] width 20 height 21
click at [0, 0] on input "Características" at bounding box center [0, 0] width 0 height 0
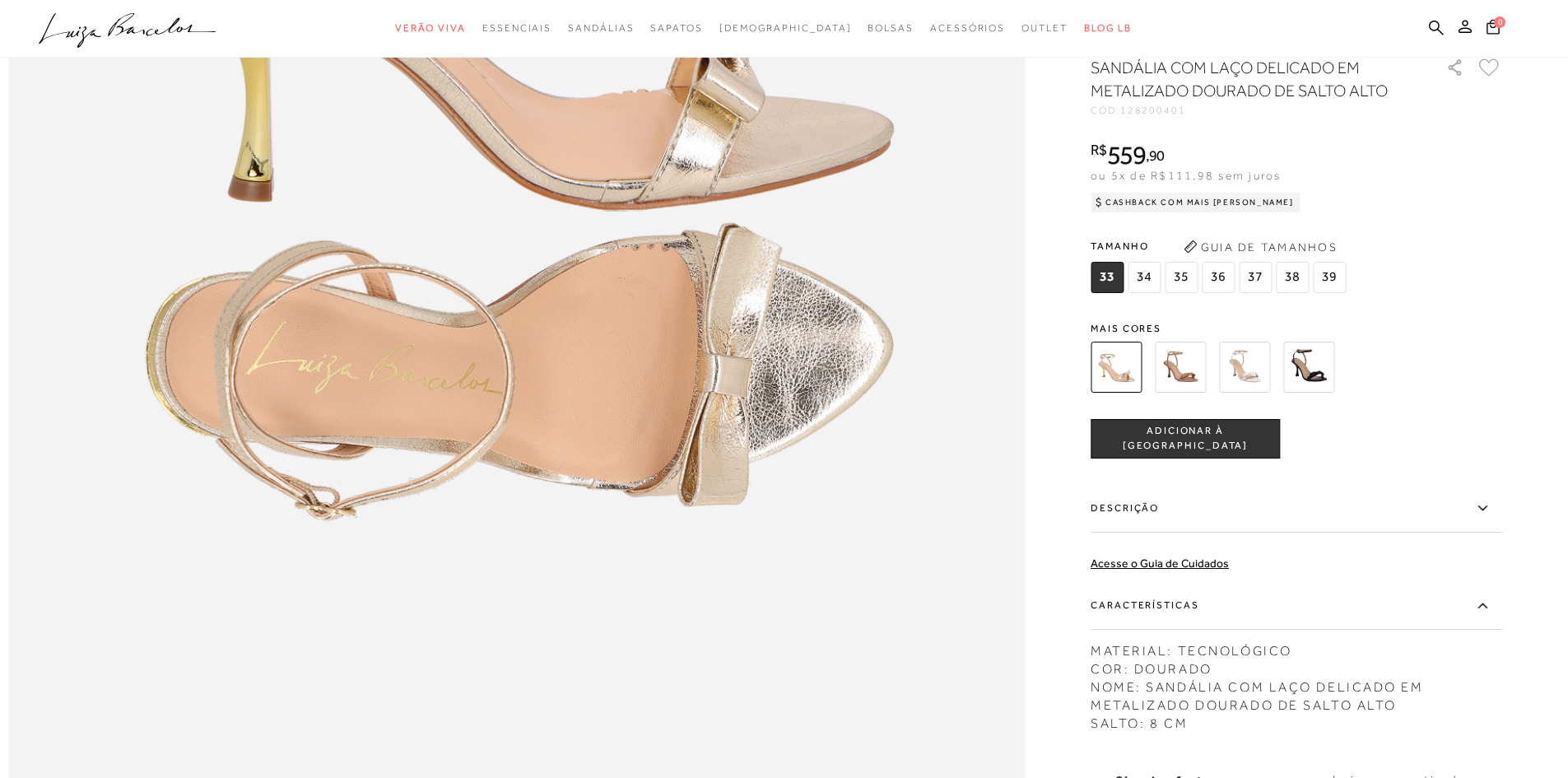
scroll to position [1614, 0]
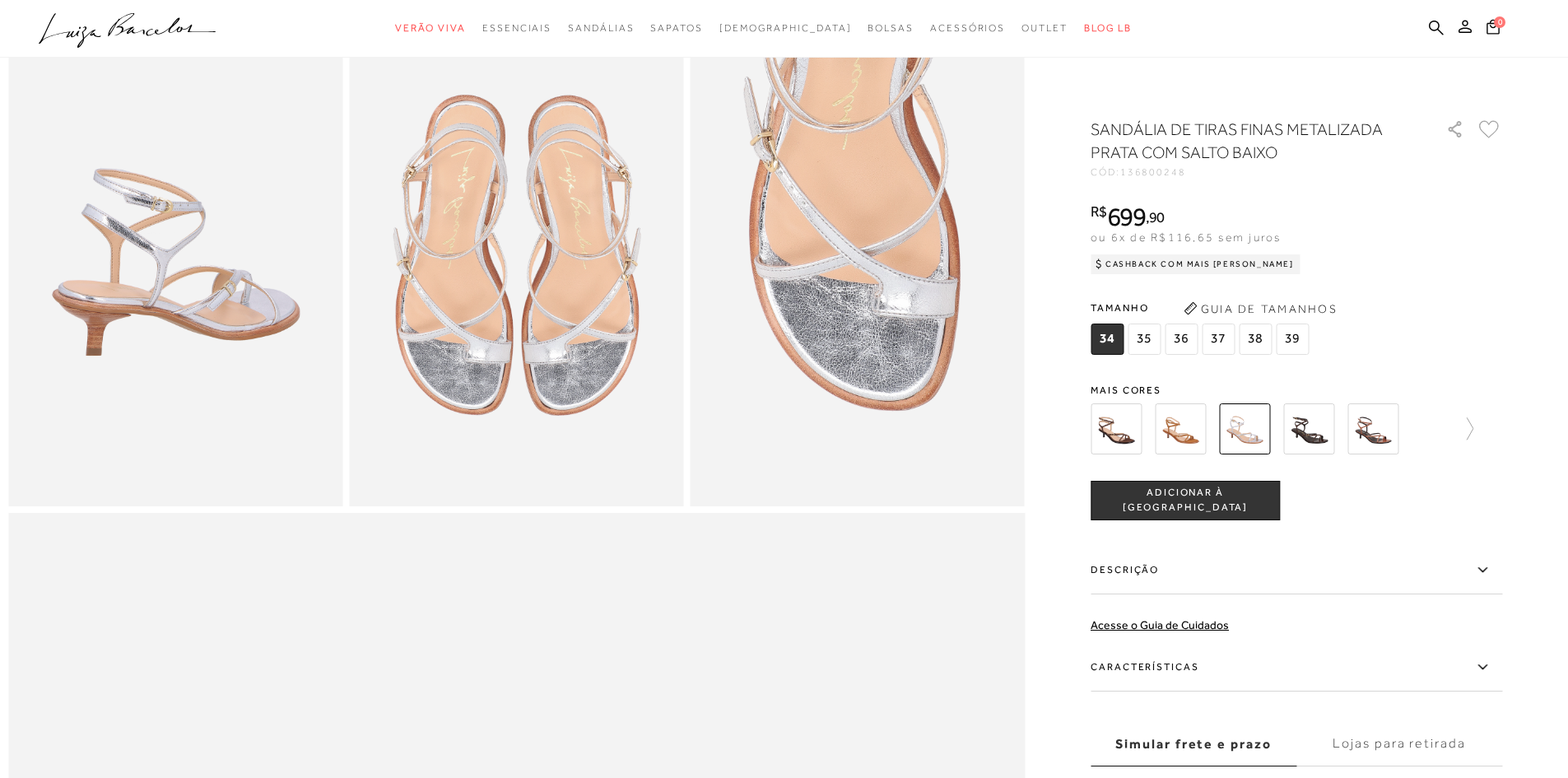
scroll to position [905, 0]
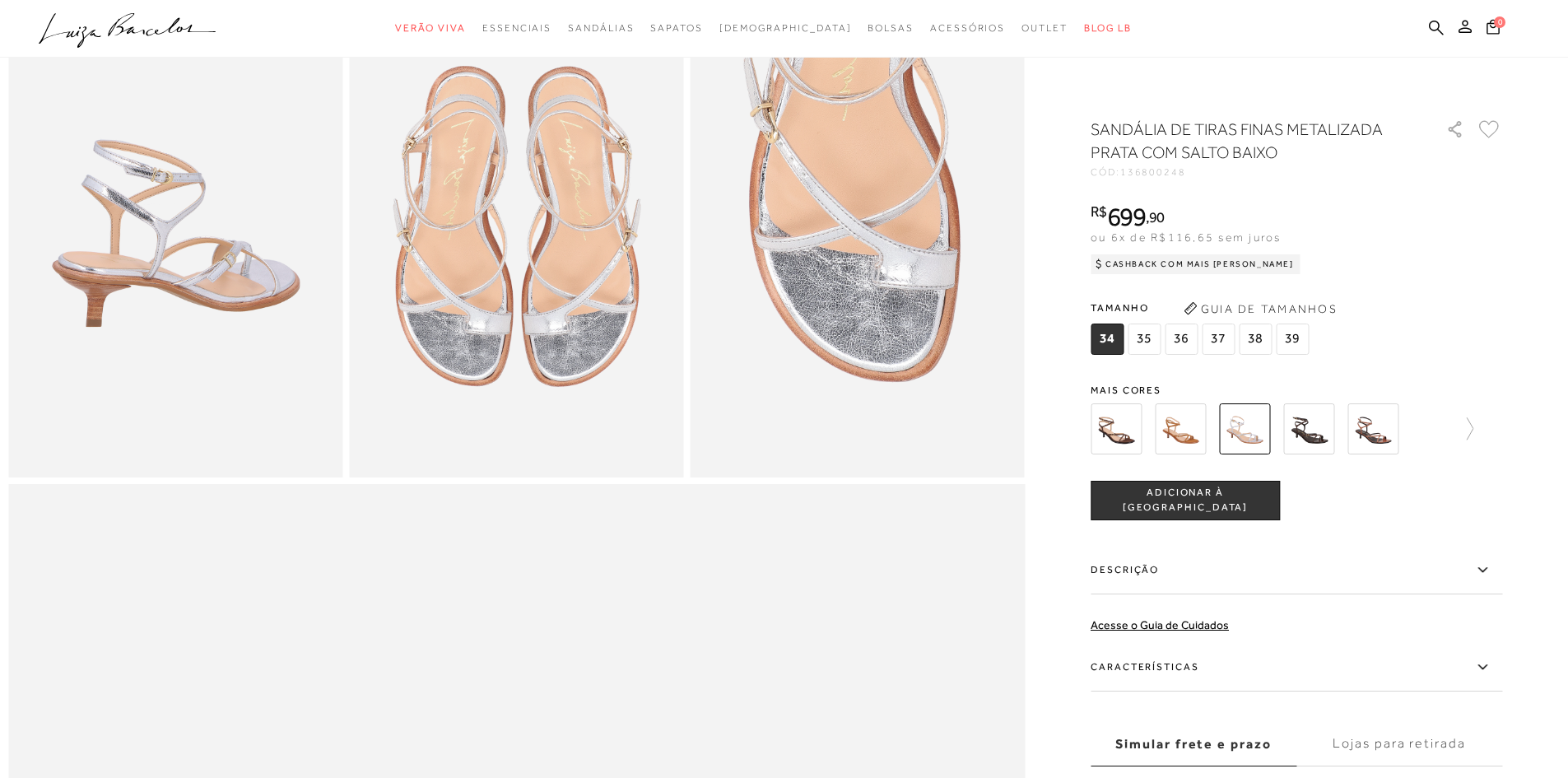
click at [1109, 433] on img at bounding box center [1116, 428] width 51 height 51
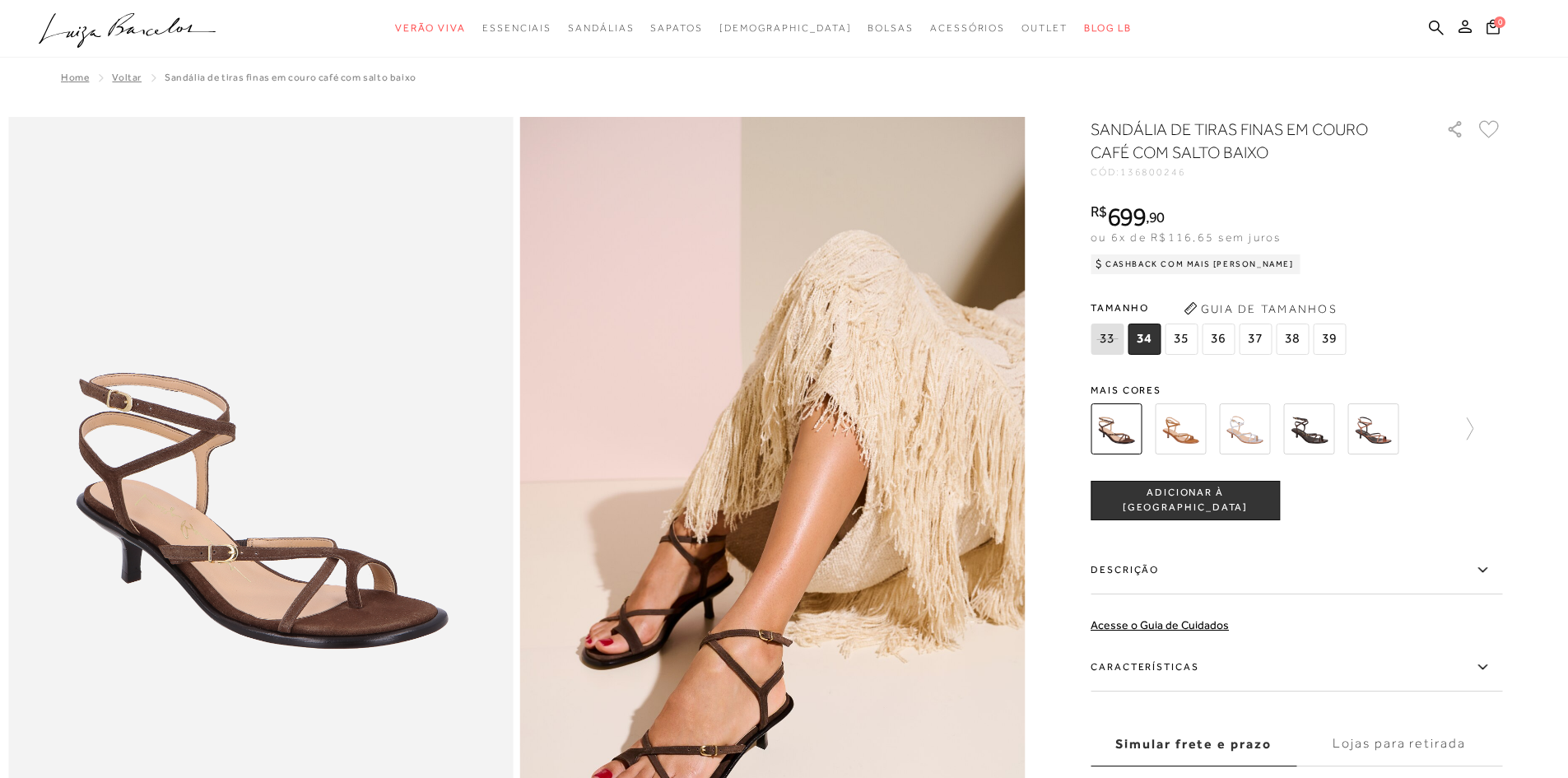
click at [1191, 434] on img at bounding box center [1180, 428] width 51 height 51
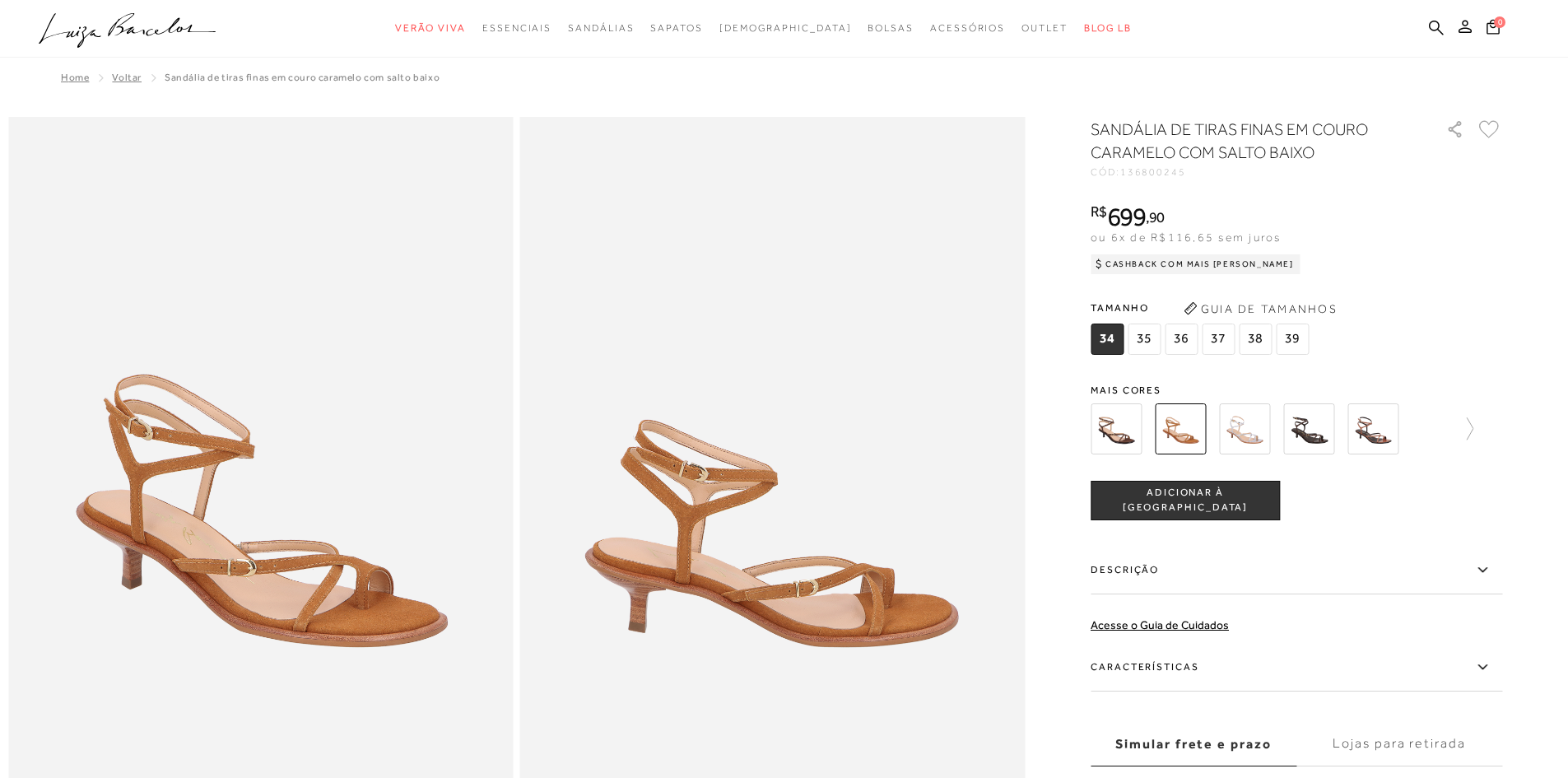
click at [1322, 431] on img at bounding box center [1308, 428] width 51 height 51
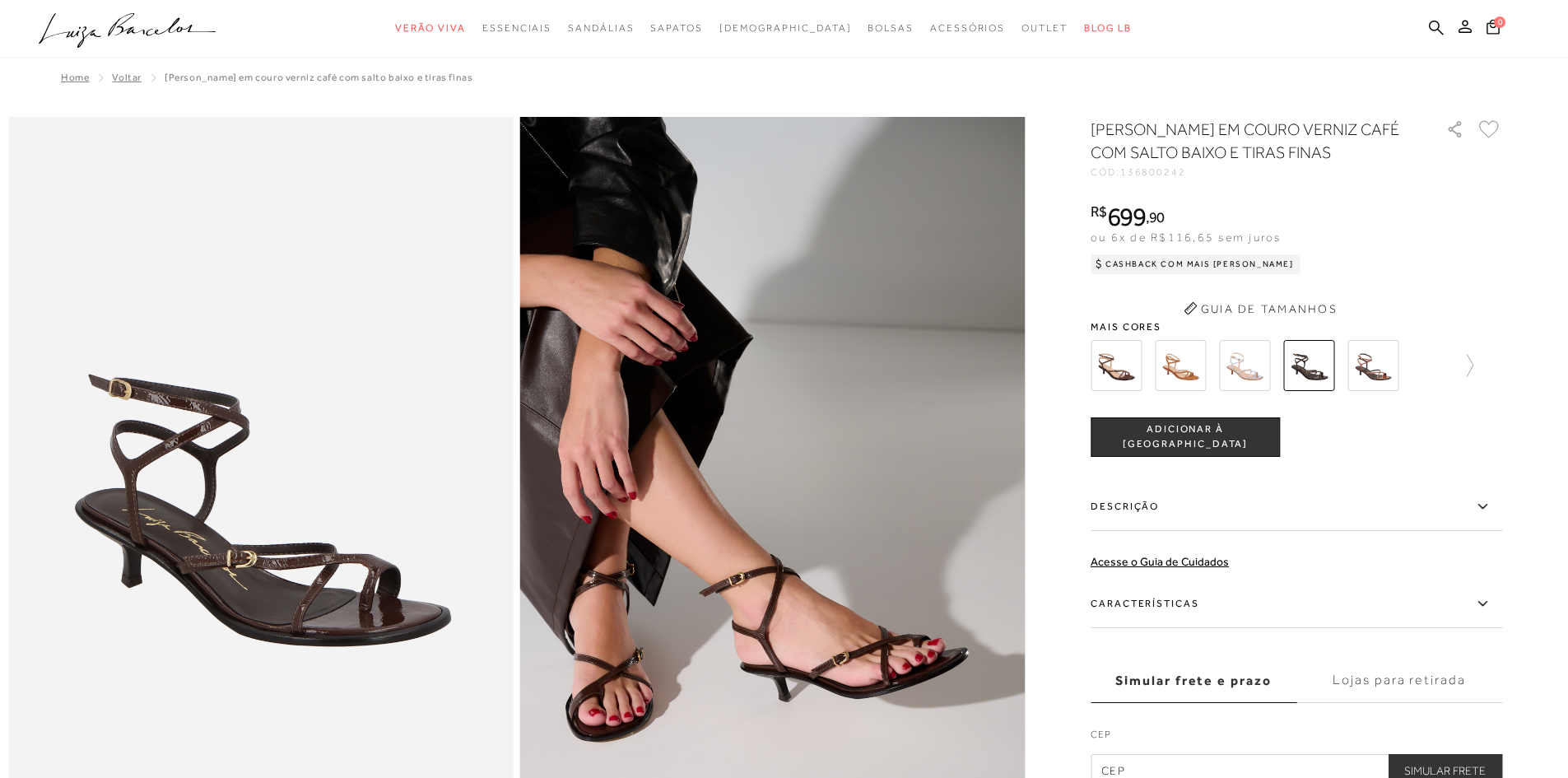
click at [1386, 424] on div "tamanho 34 35 36 37 38 39 Escolha sua numeração para prosseguir com a sua compr…" at bounding box center [1295, 437] width 411 height 40
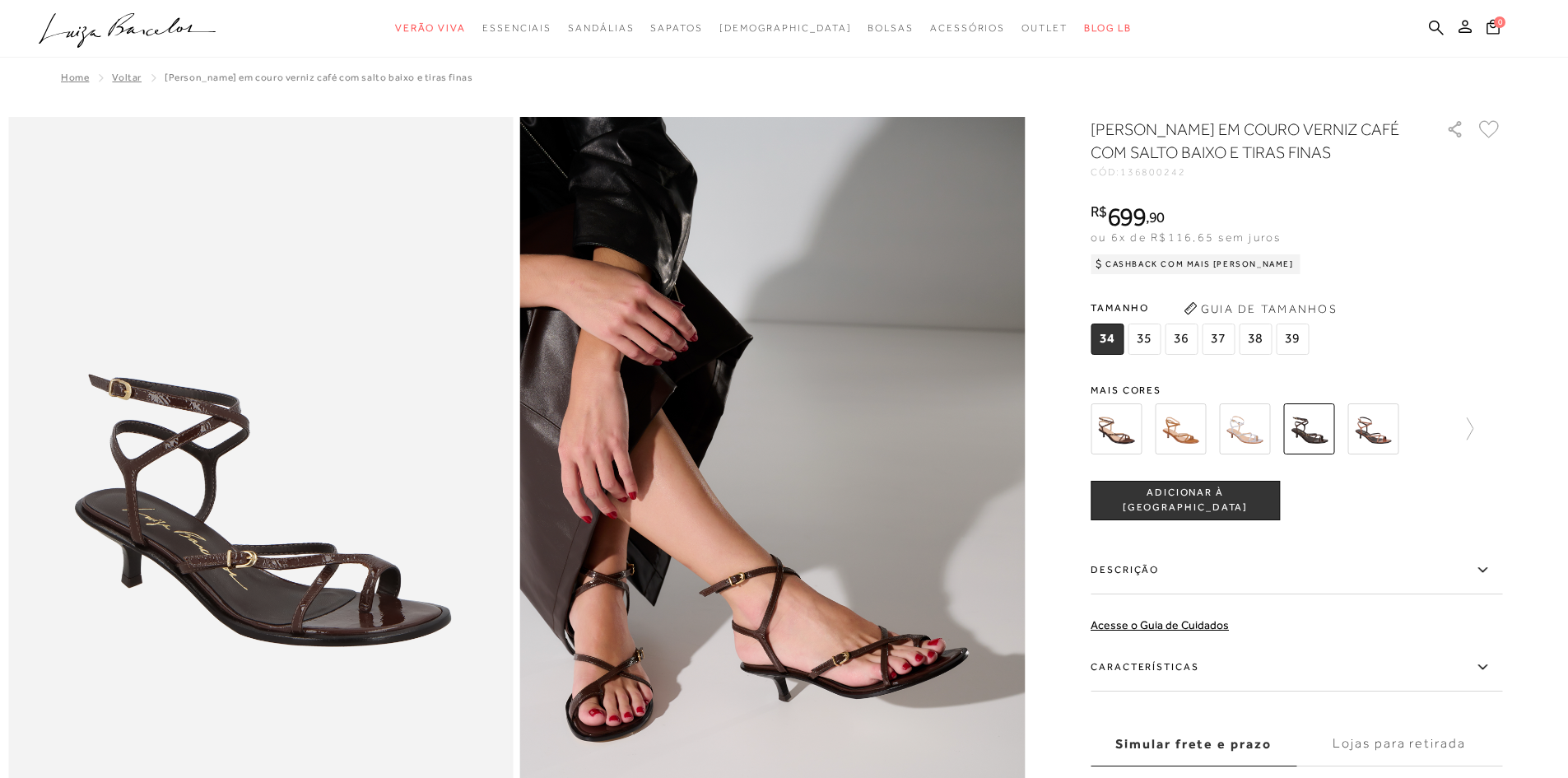
click at [1375, 425] on img at bounding box center [1373, 428] width 51 height 51
